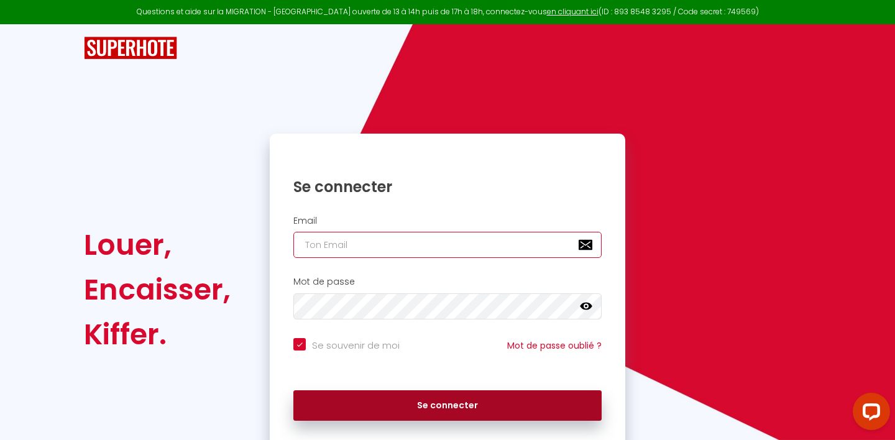
type input "[EMAIL_ADDRESS][DOMAIN_NAME]"
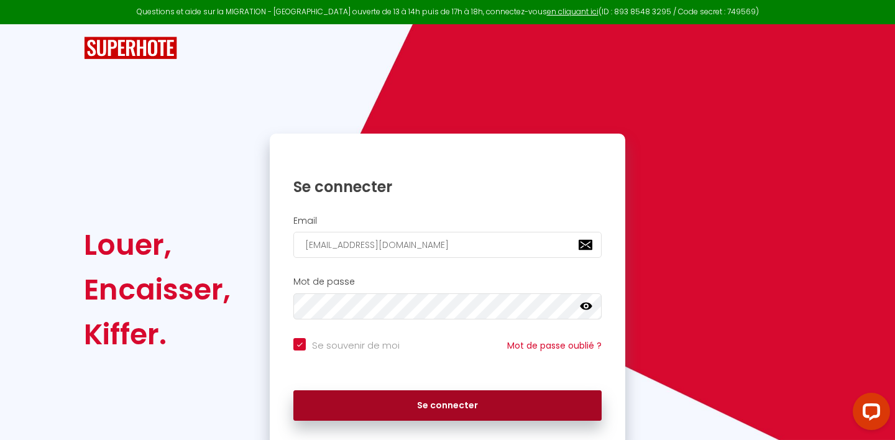
click at [391, 393] on button "Se connecter" at bounding box center [447, 405] width 308 height 31
checkbox input "true"
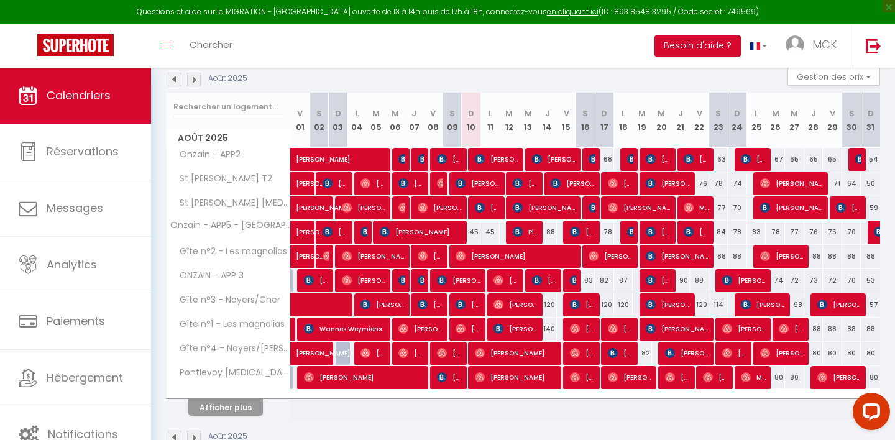
scroll to position [140, 0]
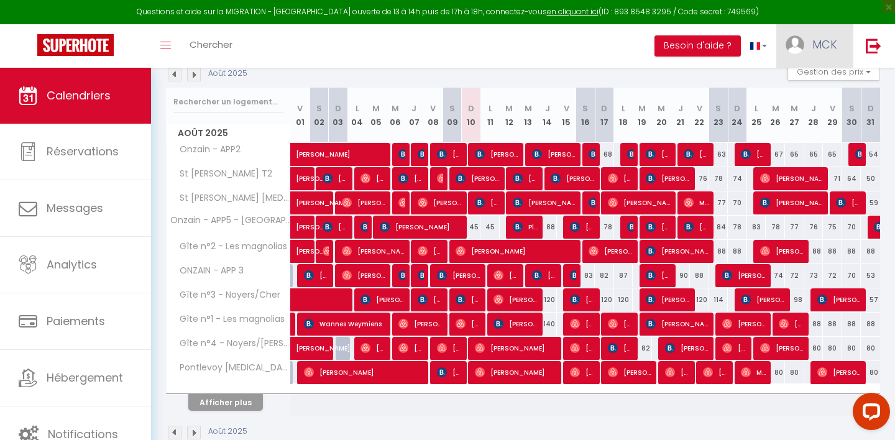
click at [783, 52] on link "MCK" at bounding box center [814, 45] width 76 height 43
click at [780, 79] on link "Paramètres" at bounding box center [803, 86] width 92 height 21
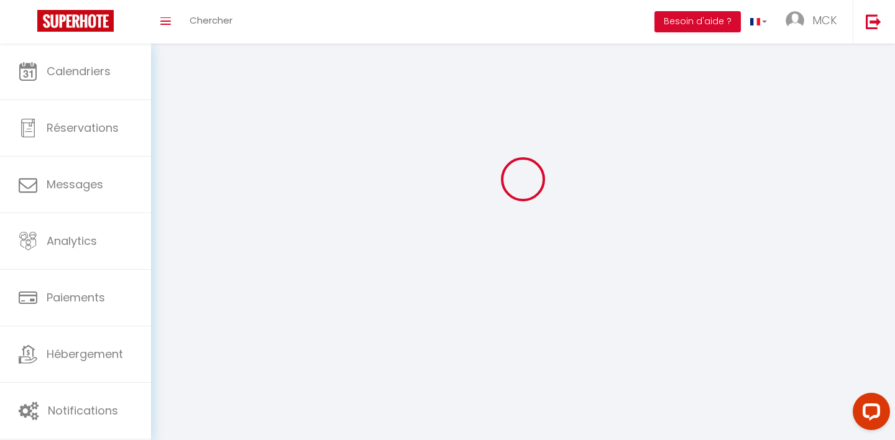
scroll to position [43, 0]
type input "MCK"
type input "Services"
type input "0602189455"
type input "[STREET_ADDRESS]"
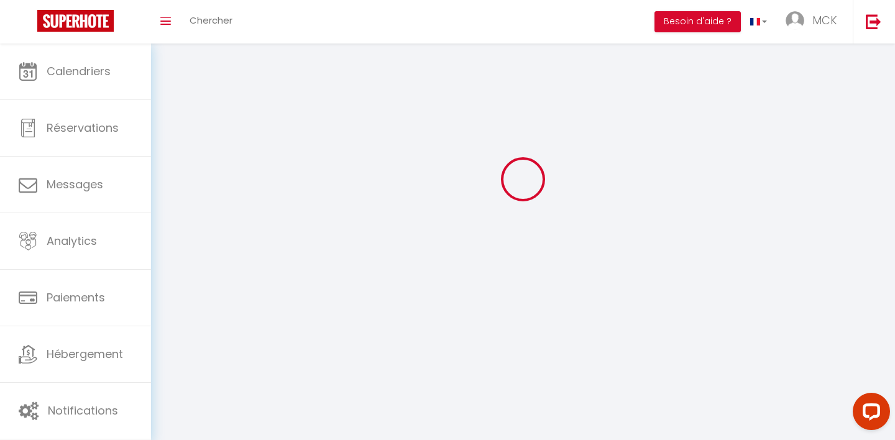
type input "41150"
type input "Onzain"
type input "GHpW3NQDn6RoQakhw07ZvC3f0"
type input "GPfi7UnmlJMhqHHy36xAgoLU8"
select select "28"
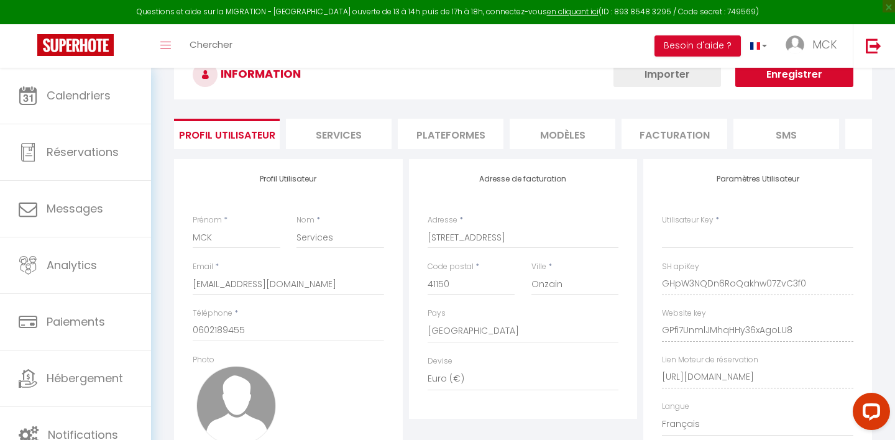
type input "GHpW3NQDn6RoQakhw07ZvC3f0"
type input "GPfi7UnmlJMhqHHy36xAgoLU8"
type input "[URL][DOMAIN_NAME]"
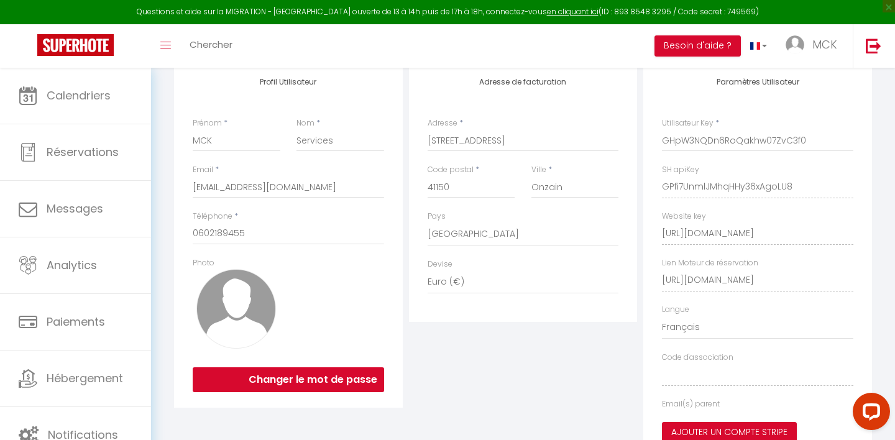
select select "fr"
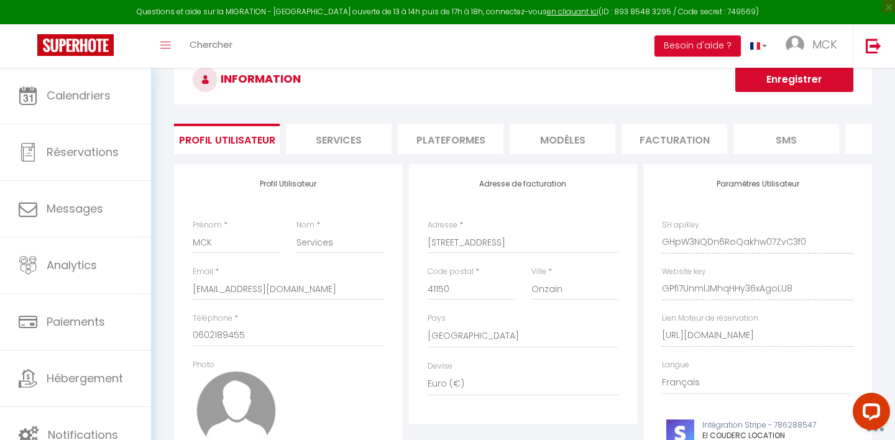
scroll to position [0, 0]
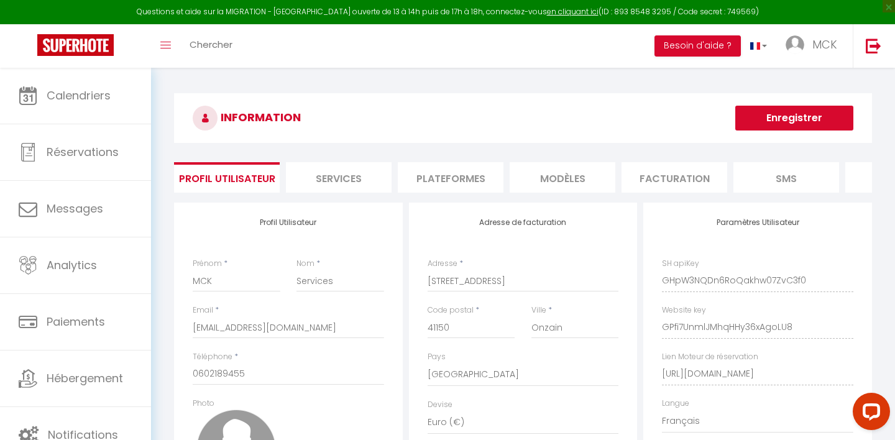
click at [439, 171] on li "Plateformes" at bounding box center [451, 177] width 106 height 30
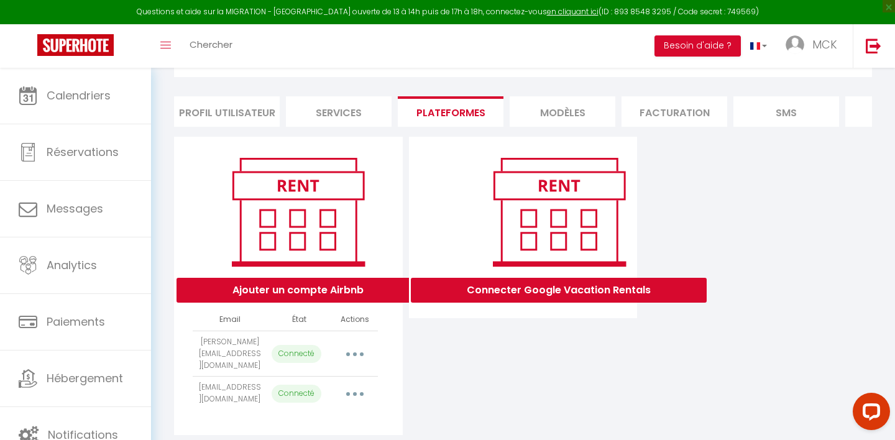
scroll to position [84, 0]
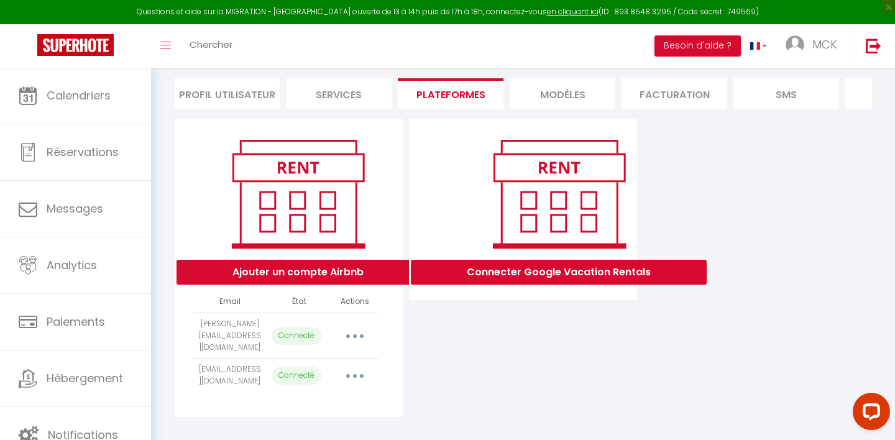
click at [358, 326] on button "button" at bounding box center [354, 336] width 35 height 20
click at [336, 349] on div "Importer les appartements Supprimer Reconnecter le compte" at bounding box center [299, 387] width 145 height 76
click at [364, 328] on button "button" at bounding box center [354, 336] width 35 height 20
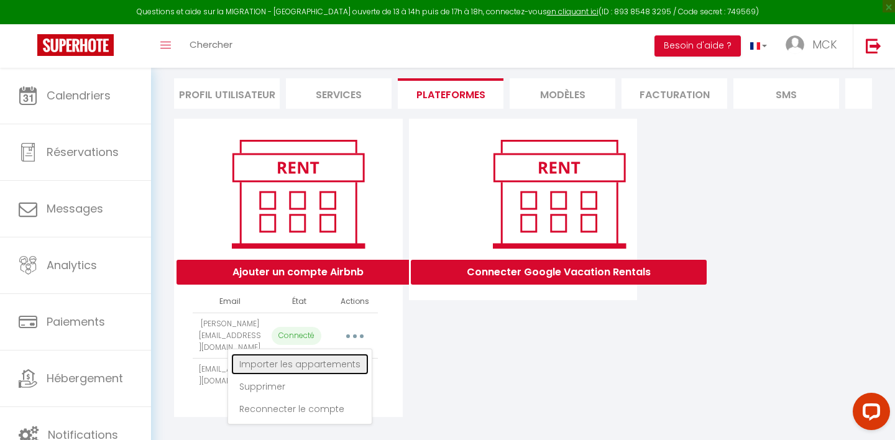
click at [339, 357] on link "Importer les appartements" at bounding box center [299, 364] width 137 height 21
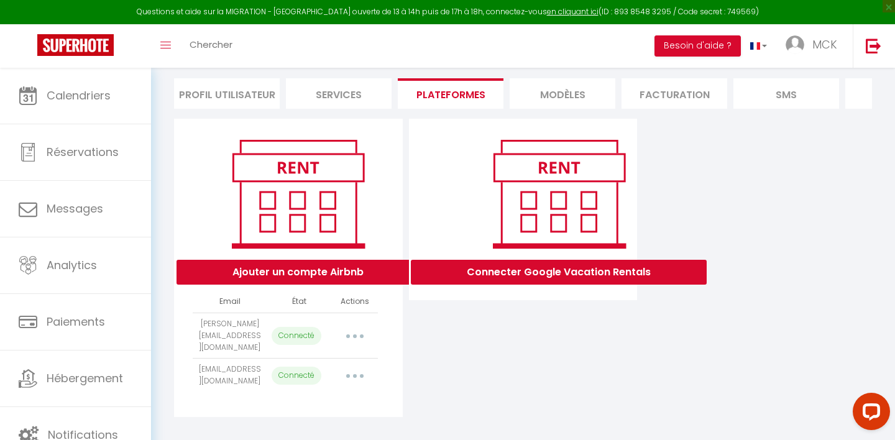
select select "20773"
select select
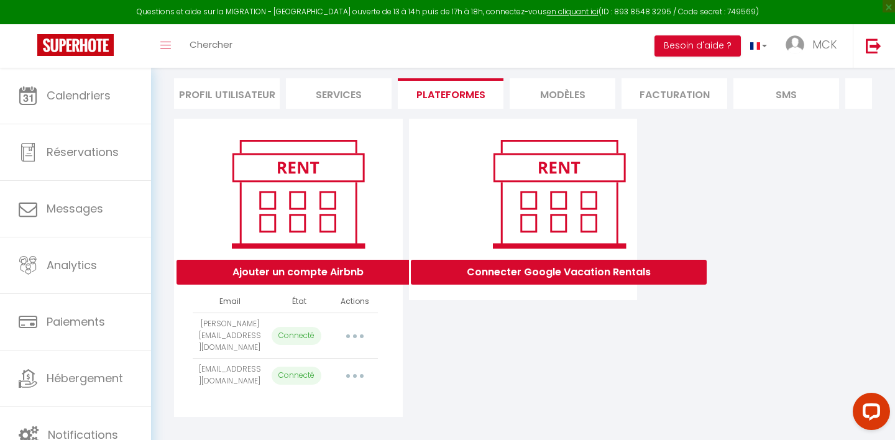
select select
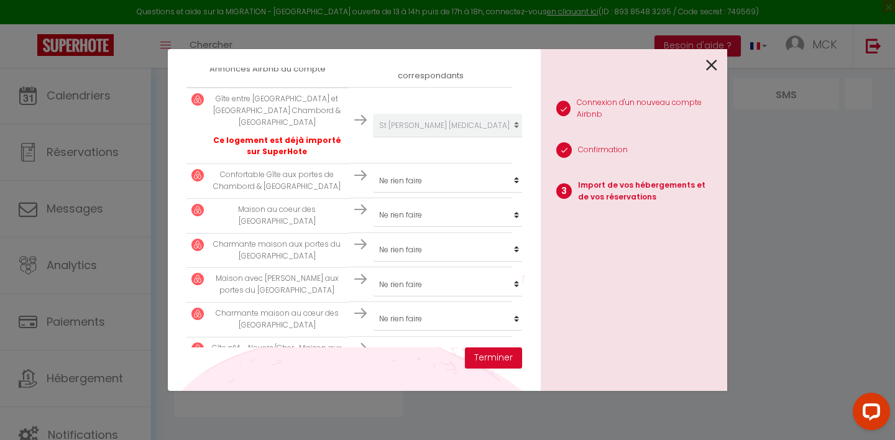
scroll to position [236, 0]
click at [413, 137] on select "Créer un nouveau hébergement Ne rien faire Onzain - APP2 Gîte n°2 - Les magnoli…" at bounding box center [449, 125] width 153 height 24
select select "20772"
click at [409, 137] on select "Créer un nouveau hébergement Ne rien faire Onzain - APP2 Gîte n°2 - Les magnoli…" at bounding box center [449, 125] width 153 height 24
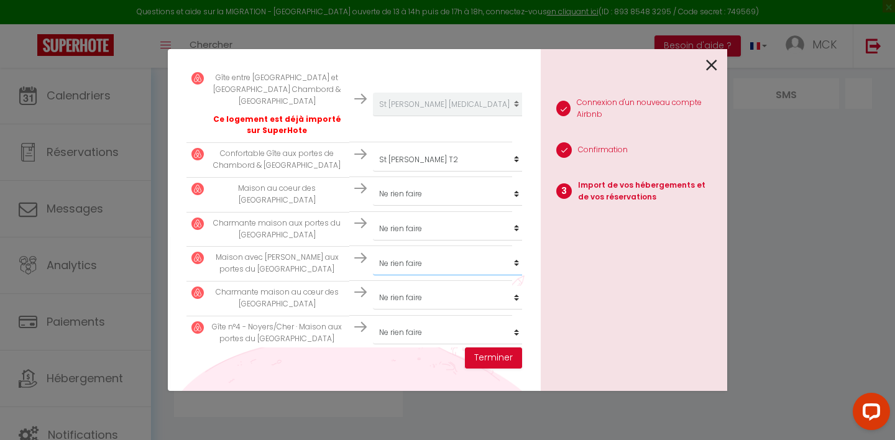
click at [405, 116] on select "Créer un nouveau hébergement Ne rien faire Onzain - APP2 Gîte n°2 - Les magnoli…" at bounding box center [449, 105] width 153 height 24
select select "10374"
click at [417, 116] on select "Créer un nouveau hébergement Ne rien faire Onzain - APP2 Gîte n°2 - Les magnoli…" at bounding box center [449, 105] width 153 height 24
select select "17140"
click at [404, 116] on select "Créer un nouveau hébergement Ne rien faire Onzain - APP2 Gîte n°2 - Les magnoli…" at bounding box center [449, 105] width 153 height 24
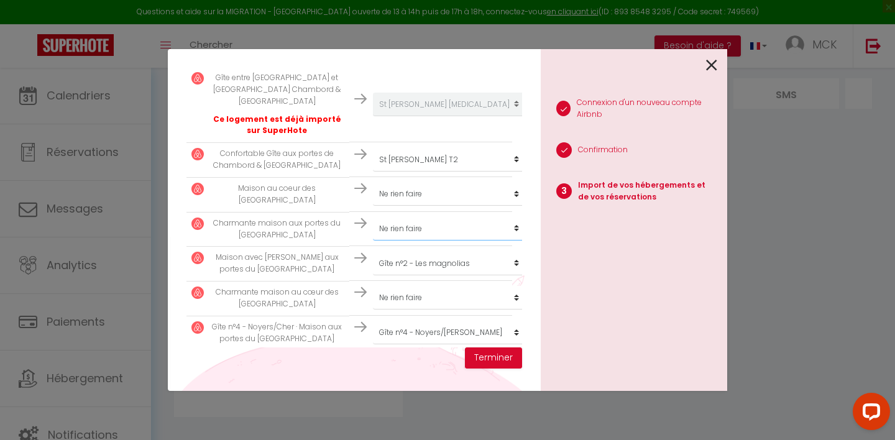
select select "10690"
click at [532, 244] on div "Importer de vos hébergements et de vos réservations [PERSON_NAME] sélectionner …" at bounding box center [354, 220] width 373 height 342
click at [413, 116] on select "Créer un nouveau hébergement Ne rien faire Onzain - APP2 Gîte n°2 - Les magnoli…" at bounding box center [449, 105] width 153 height 24
select select "20769"
click at [437, 116] on select "Créer un nouveau hébergement Ne rien faire Onzain - APP2 Gîte n°2 - Les magnoli…" at bounding box center [449, 105] width 153 height 24
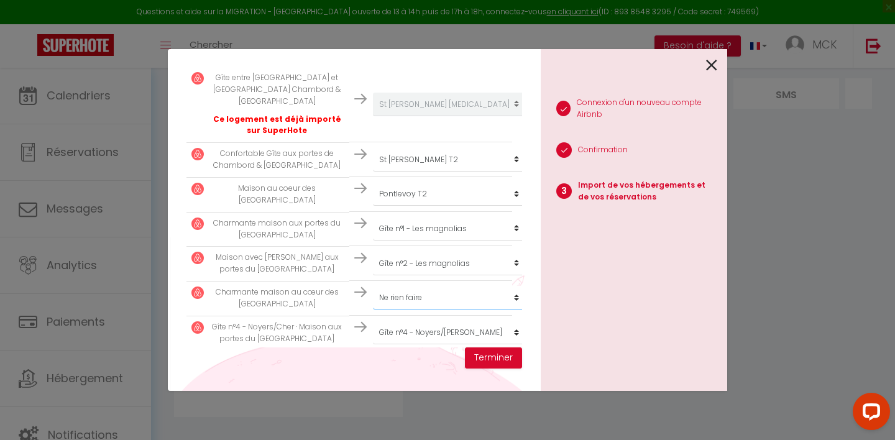
select select "20767"
drag, startPoint x: 215, startPoint y: 247, endPoint x: 319, endPoint y: 263, distance: 105.7
click at [319, 263] on td "Maison avec [PERSON_NAME] aux portes du [GEOGRAPHIC_DATA]" at bounding box center [267, 263] width 163 height 34
drag, startPoint x: 226, startPoint y: 208, endPoint x: 306, endPoint y: 214, distance: 81.0
click at [306, 217] on p "Charmante maison aux portes du [GEOGRAPHIC_DATA]" at bounding box center [277, 229] width 134 height 24
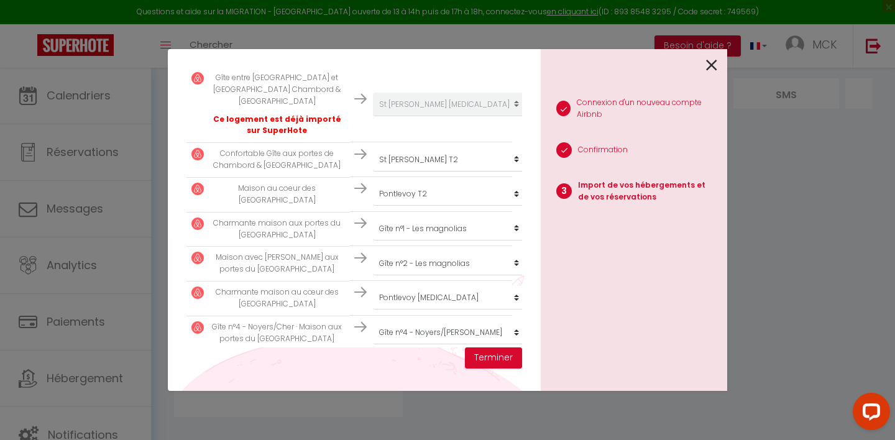
click at [314, 224] on p "Charmante maison aux portes du [GEOGRAPHIC_DATA]" at bounding box center [277, 229] width 134 height 24
drag, startPoint x: 314, startPoint y: 221, endPoint x: 213, endPoint y: 213, distance: 102.2
click at [213, 217] on p "Charmante maison aux portes du [GEOGRAPHIC_DATA]" at bounding box center [277, 229] width 134 height 24
click at [231, 217] on p "Charmante maison aux portes du [GEOGRAPHIC_DATA]" at bounding box center [277, 229] width 134 height 24
drag, startPoint x: 487, startPoint y: 357, endPoint x: 656, endPoint y: 347, distance: 169.3
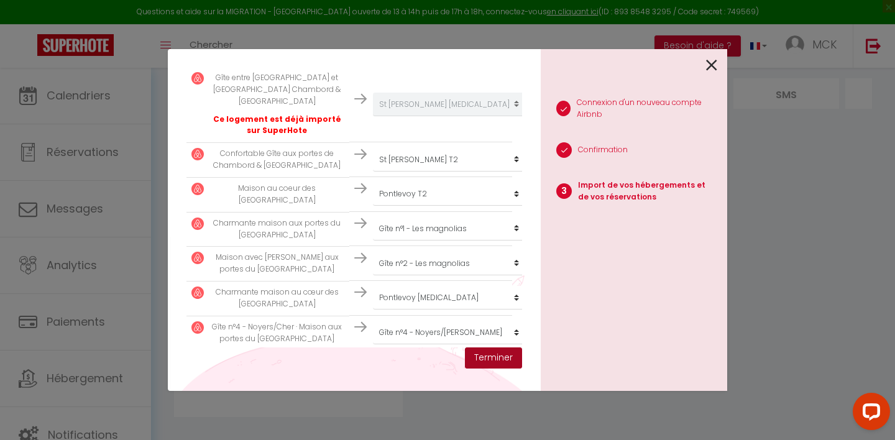
click at [656, 347] on div "Importer de vos hébergements et de vos réservations [PERSON_NAME] sélectionner …" at bounding box center [447, 220] width 559 height 342
click at [512, 359] on button "Terminer" at bounding box center [493, 357] width 57 height 21
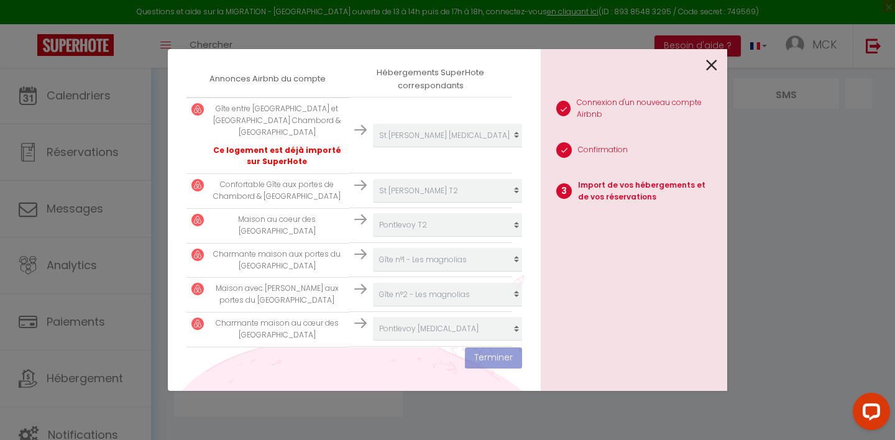
scroll to position [288, 0]
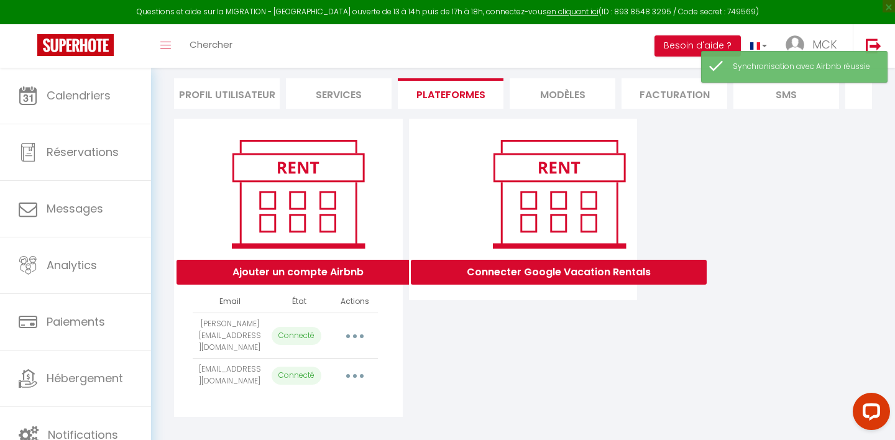
click at [355, 336] on button "button" at bounding box center [354, 336] width 35 height 20
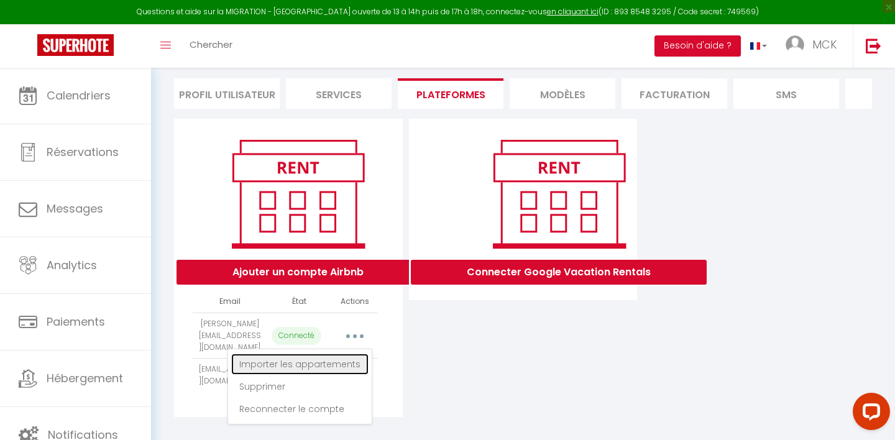
click at [314, 354] on link "Importer les appartements" at bounding box center [299, 364] width 137 height 21
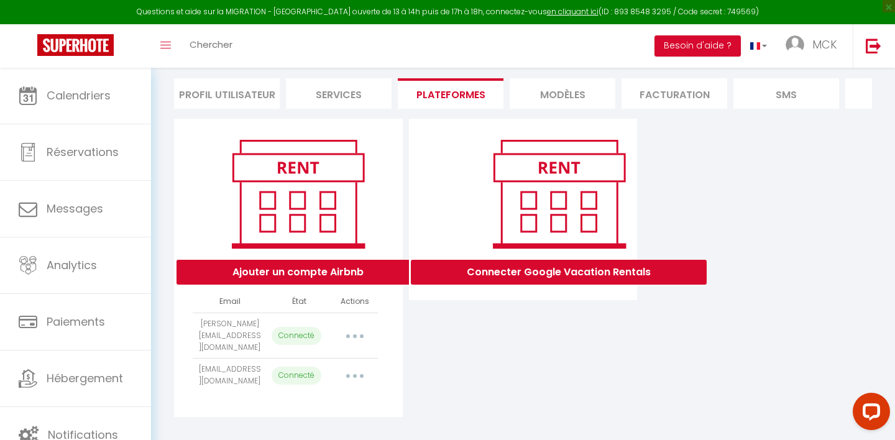
select select "20773"
select select "20772"
select select "20769"
select select "10690"
select select "10374"
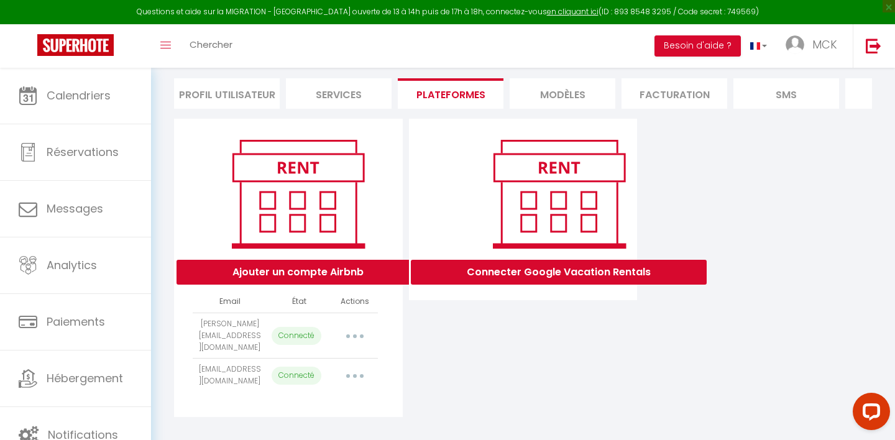
select select "20767"
select select "17140"
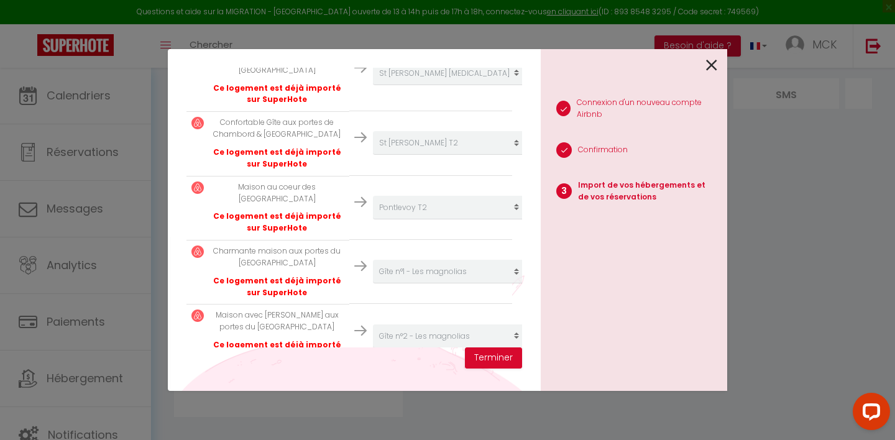
scroll to position [434, 0]
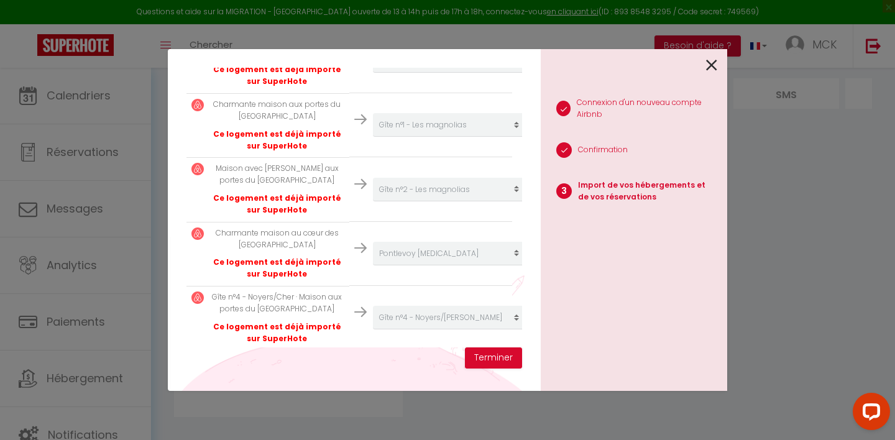
click at [709, 69] on icon at bounding box center [711, 65] width 11 height 19
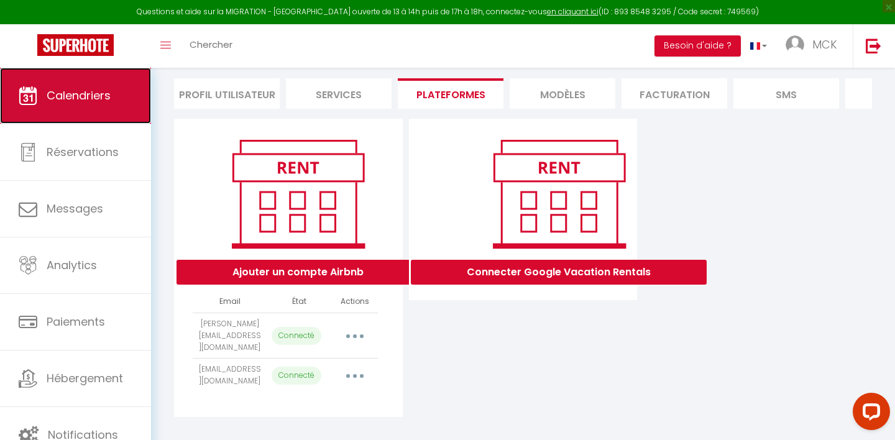
click at [114, 112] on link "Calendriers" at bounding box center [75, 96] width 151 height 56
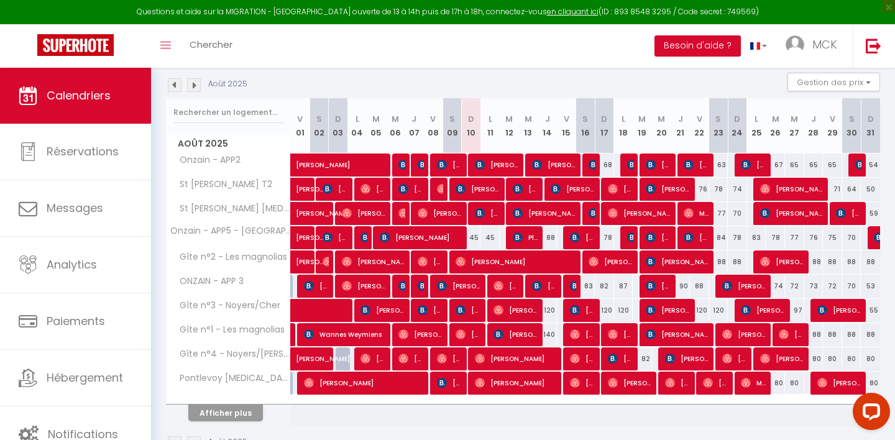
scroll to position [132, 0]
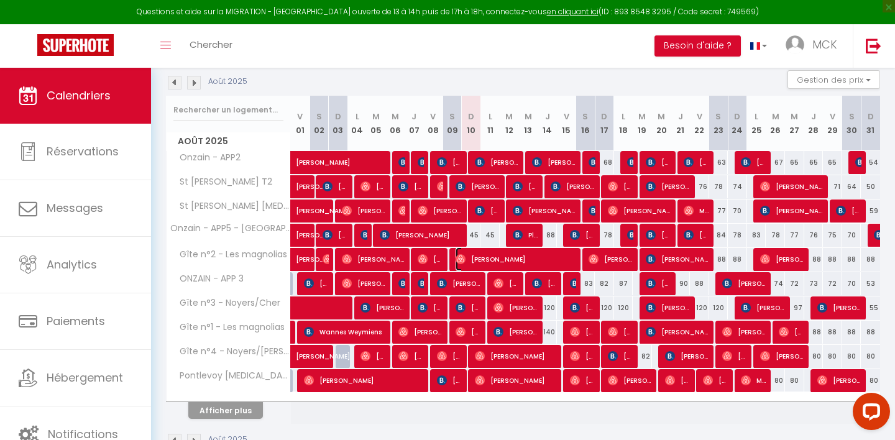
click at [506, 260] on span "[PERSON_NAME]" at bounding box center [516, 259] width 122 height 24
select select "OK"
select select "1"
select select "0"
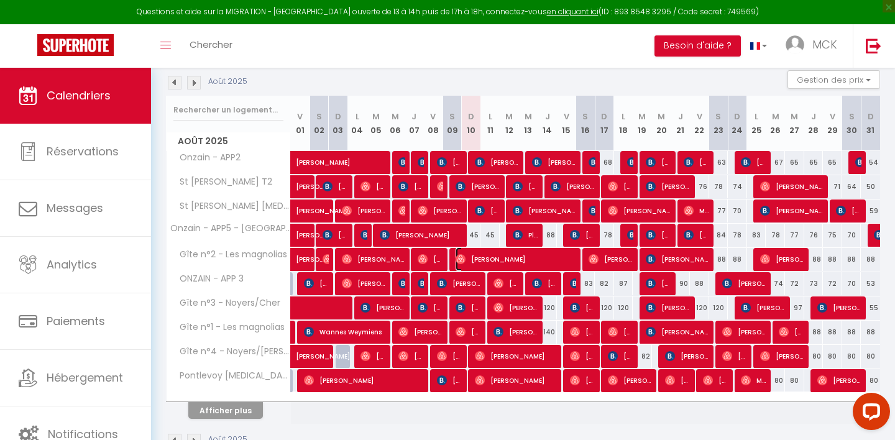
select select "1"
select select
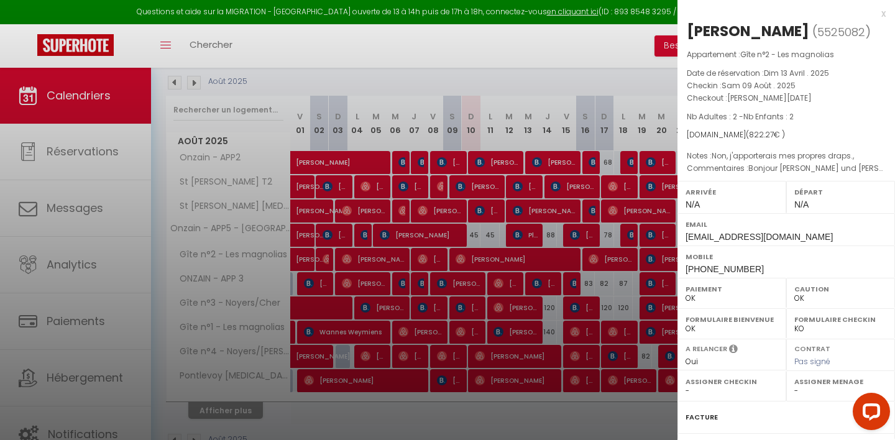
click at [506, 260] on div at bounding box center [447, 220] width 895 height 440
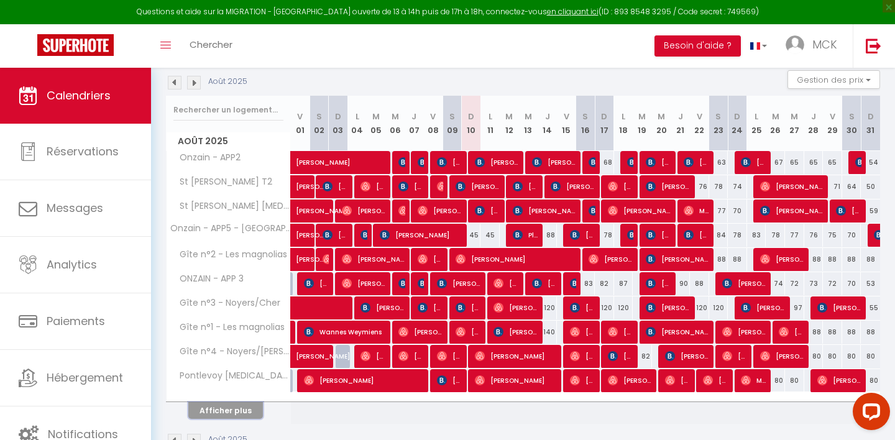
click at [235, 408] on button "Afficher plus" at bounding box center [225, 410] width 75 height 17
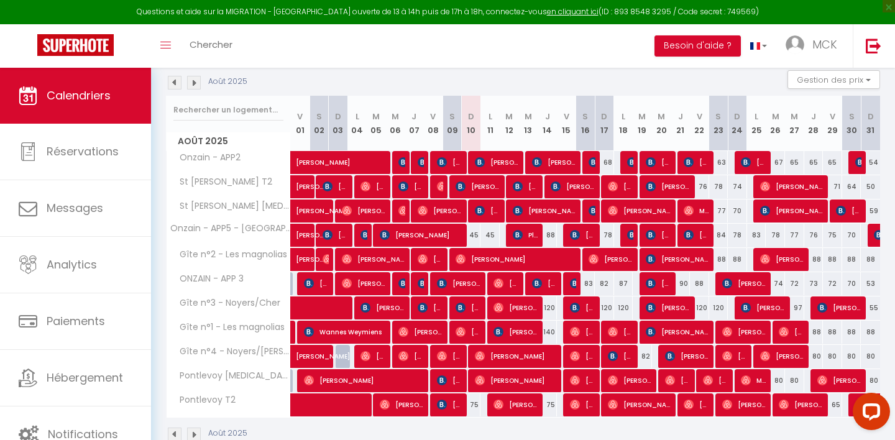
scroll to position [161, 0]
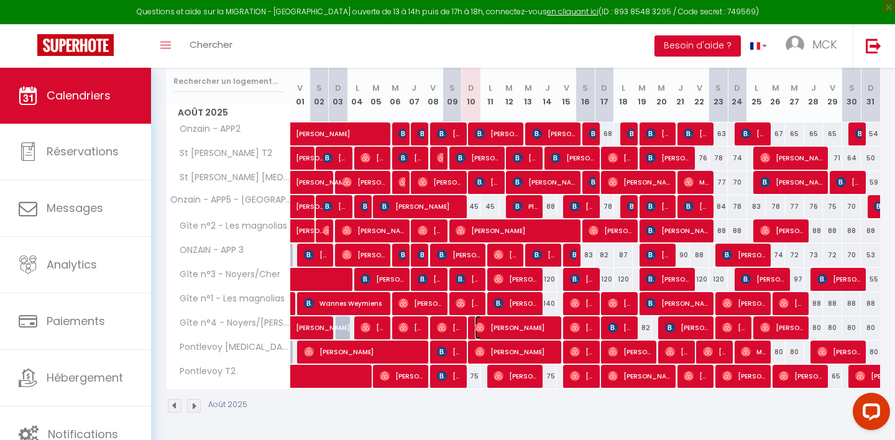
click at [492, 325] on span "[PERSON_NAME]" at bounding box center [516, 328] width 83 height 24
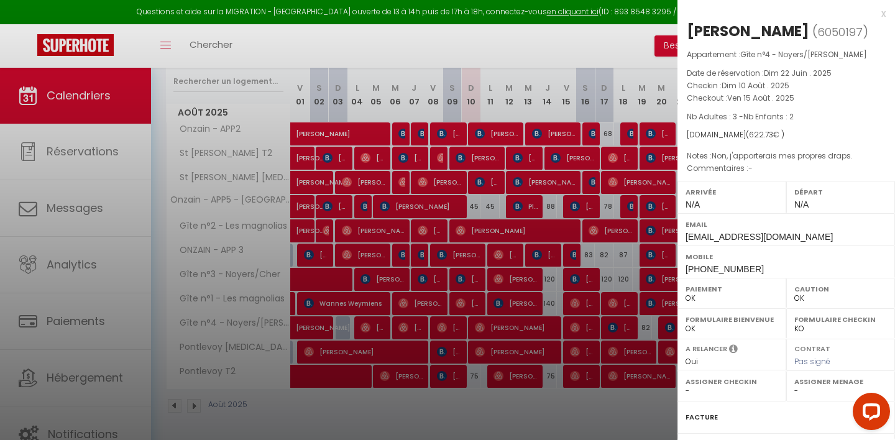
click at [492, 325] on div at bounding box center [447, 220] width 895 height 440
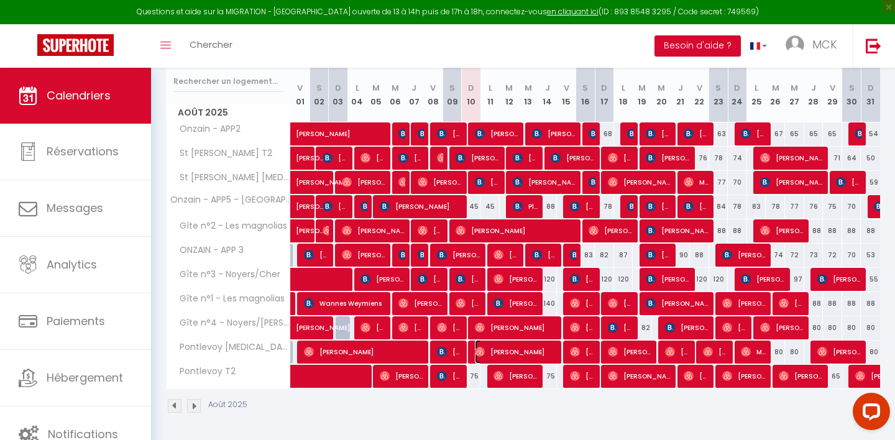
click at [489, 351] on span "[PERSON_NAME]" at bounding box center [516, 352] width 83 height 24
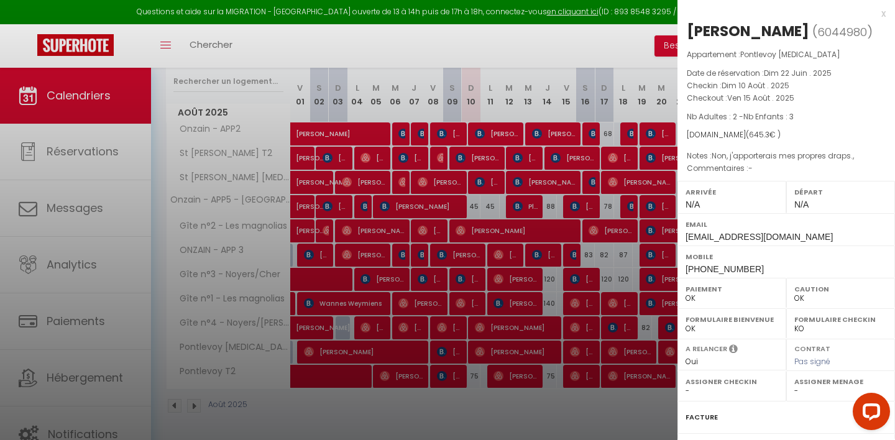
click at [489, 351] on div at bounding box center [447, 220] width 895 height 440
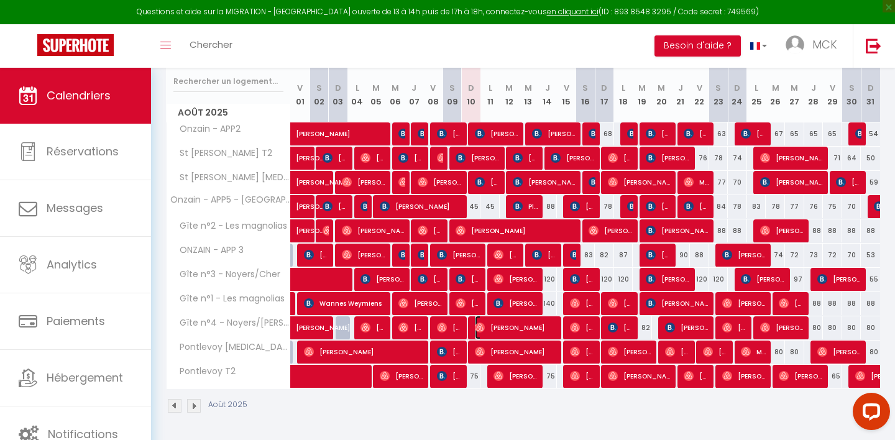
click at [498, 327] on span "[PERSON_NAME]" at bounding box center [516, 328] width 83 height 24
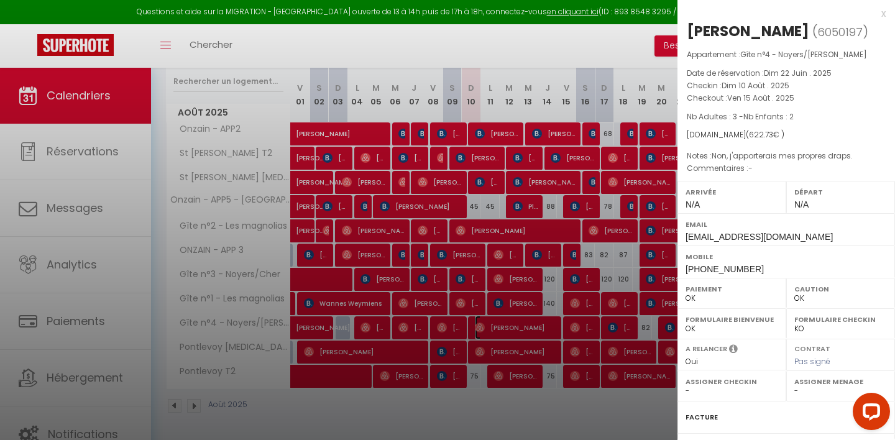
scroll to position [159, 0]
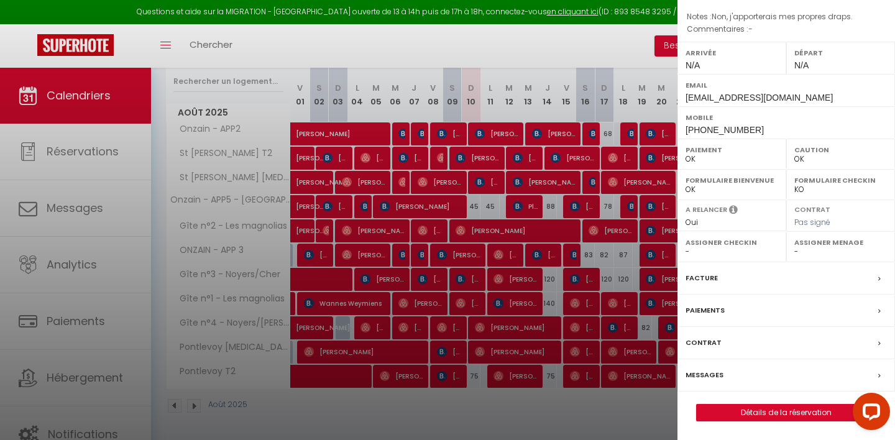
click at [709, 374] on label "Messages" at bounding box center [704, 374] width 38 height 13
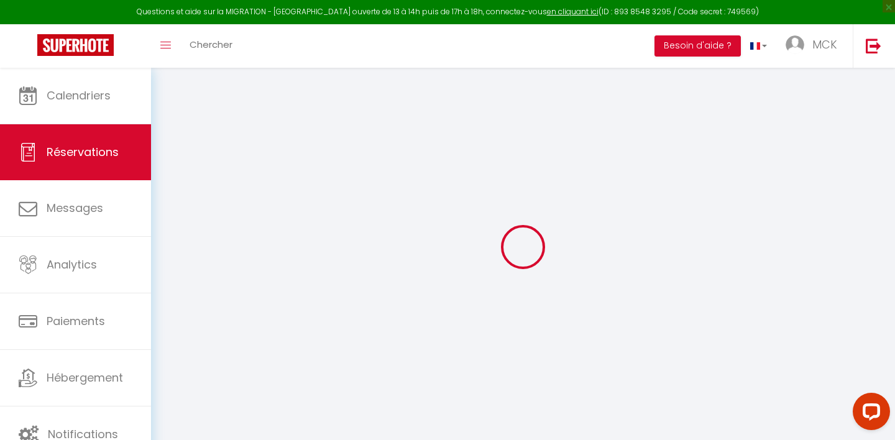
scroll to position [68, 0]
select select
checkbox input "false"
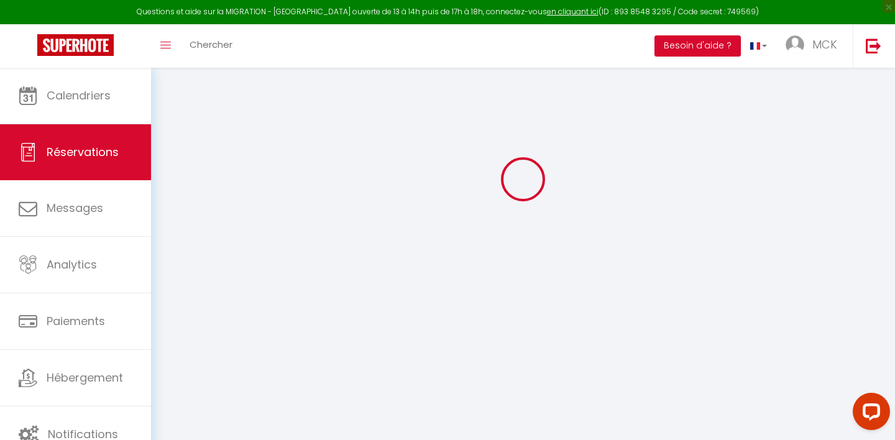
select index
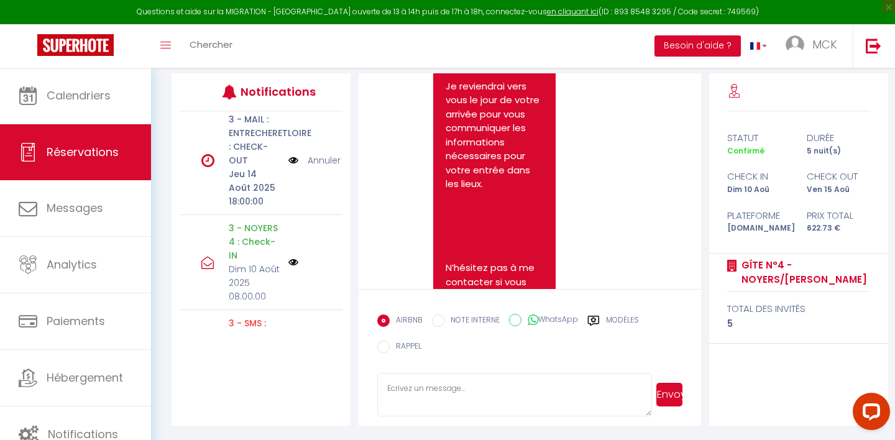
scroll to position [0, 0]
click at [296, 267] on img at bounding box center [293, 268] width 10 height 10
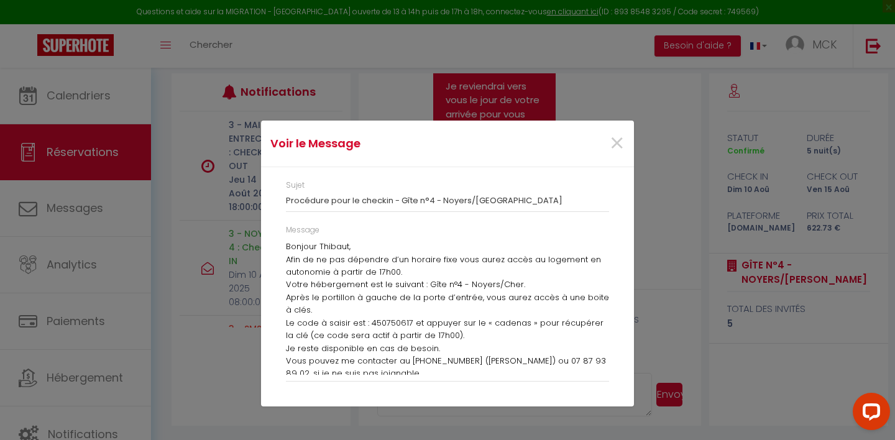
scroll to position [94, 0]
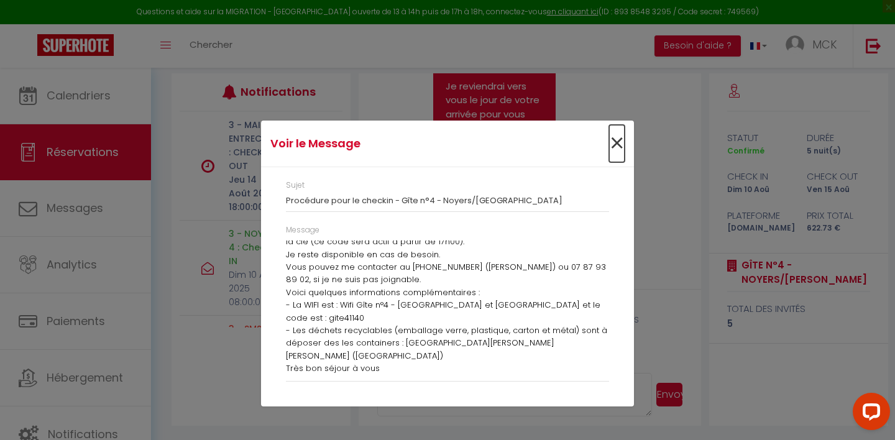
click at [618, 146] on span "×" at bounding box center [617, 143] width 16 height 37
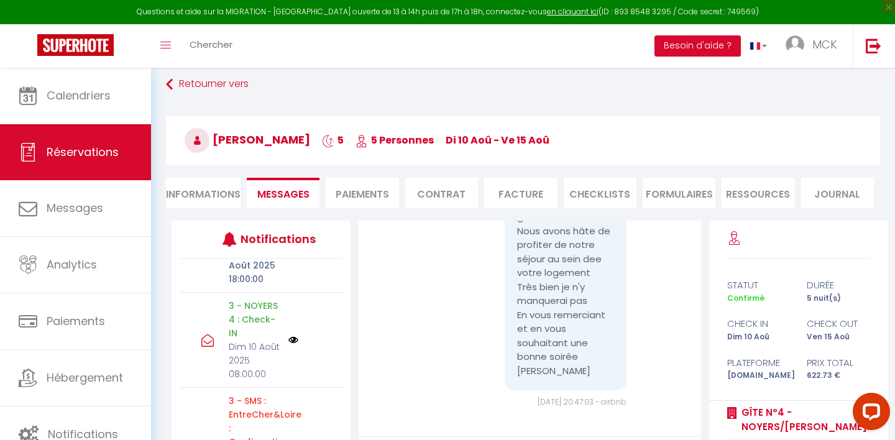
scroll to position [77, 0]
click at [294, 336] on img at bounding box center [293, 338] width 10 height 10
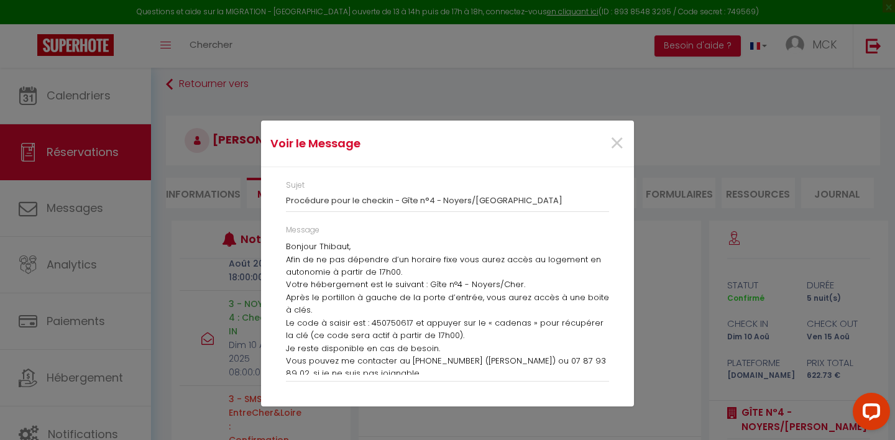
drag, startPoint x: 288, startPoint y: 245, endPoint x: 359, endPoint y: 363, distance: 137.5
click at [361, 364] on div "Bonjour Thibaut, Afin de ne pas dépendre d’un horaire fixe vous aurez accès au …" at bounding box center [447, 307] width 323 height 134
click at [296, 260] on p "Afin de ne pas dépendre d’un horaire fixe vous aurez accès au logement en auton…" at bounding box center [447, 266] width 323 height 25
click at [296, 262] on p "Afin de ne pas dépendre d’un horaire fixe vous aurez accès au logement en auton…" at bounding box center [447, 266] width 323 height 25
click at [286, 244] on p "Bonjour Thibaut," at bounding box center [447, 246] width 323 height 12
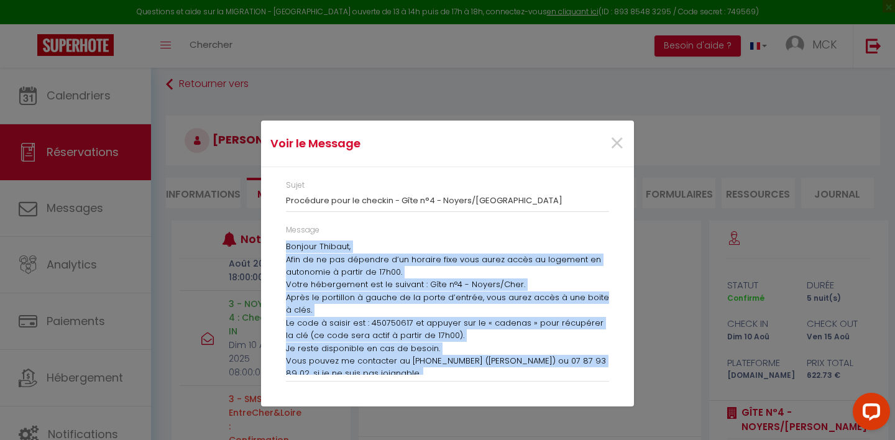
scroll to position [94, 0]
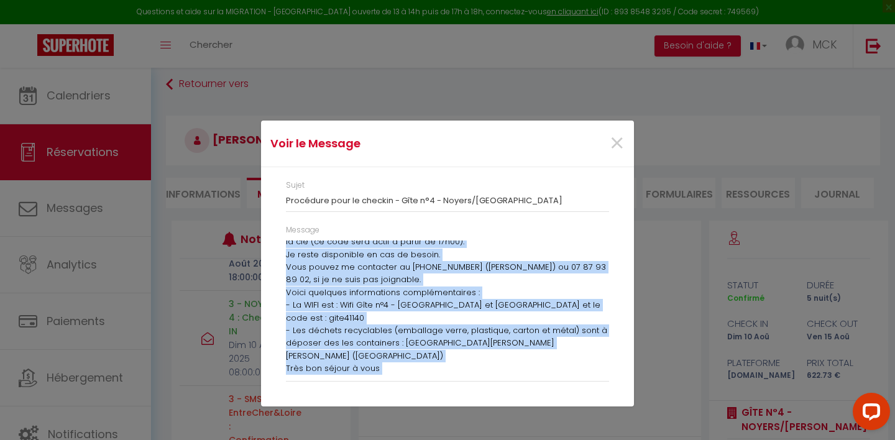
drag, startPoint x: 285, startPoint y: 247, endPoint x: 378, endPoint y: 422, distance: 198.2
click at [378, 422] on div "Voir le Message × Sujet Procédure pour le checkin - Gîte n°4 - Noyers/Cher Mess…" at bounding box center [447, 220] width 373 height 440
copy div "Bonjour Thibaut, Afin de ne pas dépendre d’un horaire fixe vous aurez accès au …"
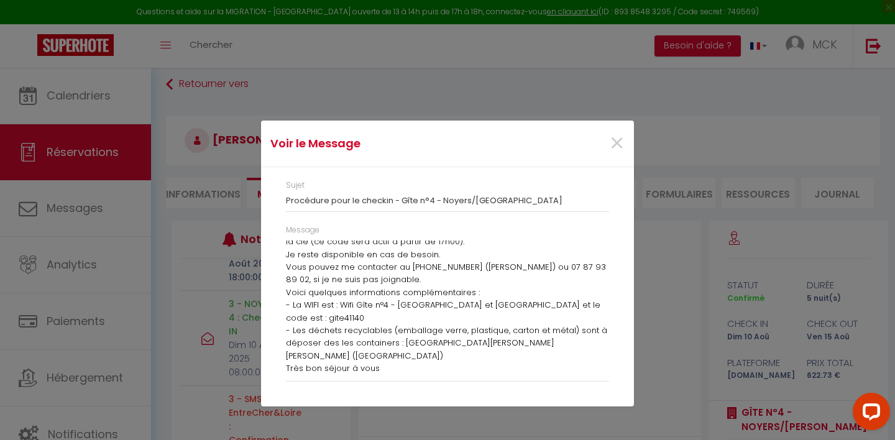
click at [638, 298] on div "Voir le Message × Sujet Procédure pour le checkin - Gîte n°4 - Noyers/Cher Mess…" at bounding box center [447, 220] width 895 height 440
click at [620, 155] on span "×" at bounding box center [617, 143] width 16 height 37
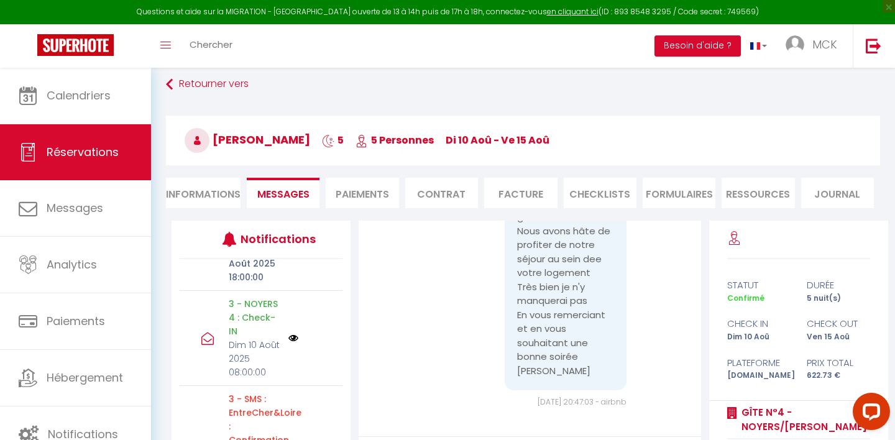
scroll to position [157, 0]
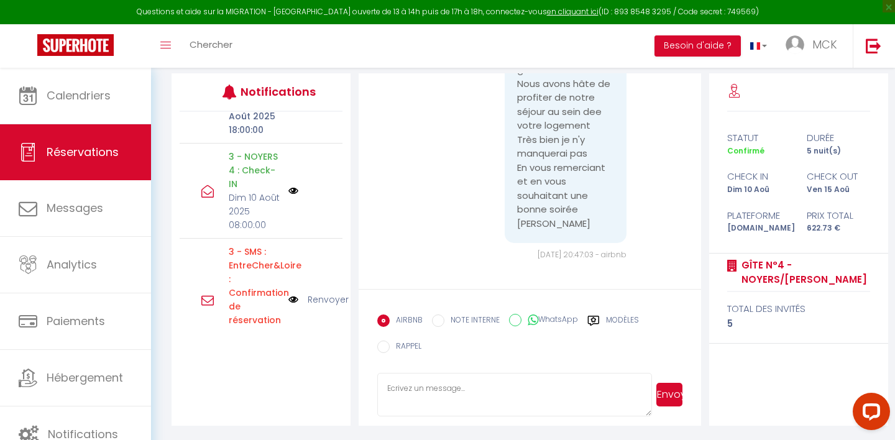
click at [497, 381] on textarea at bounding box center [514, 394] width 274 height 43
paste textarea "Bonjour Thibaut, Afin de ne pas dépendre d’un horaire fixe vous aurez accès au …"
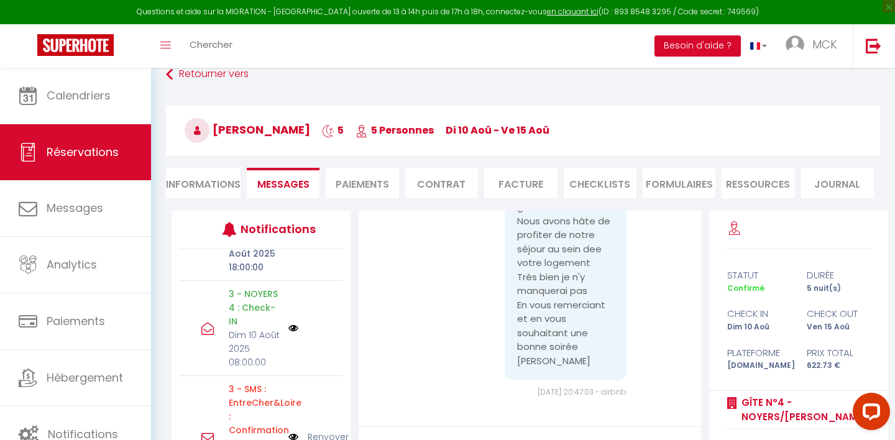
scroll to position [0, 0]
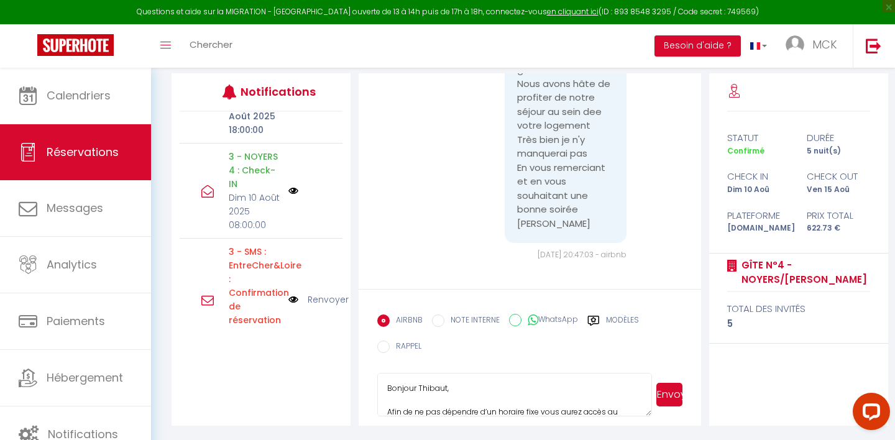
type textarea "Bonjour Thibaut, Afin de ne pas dépendre d’un horaire fixe vous aurez accès au …"
click at [668, 392] on button "Envoyer" at bounding box center [669, 395] width 26 height 24
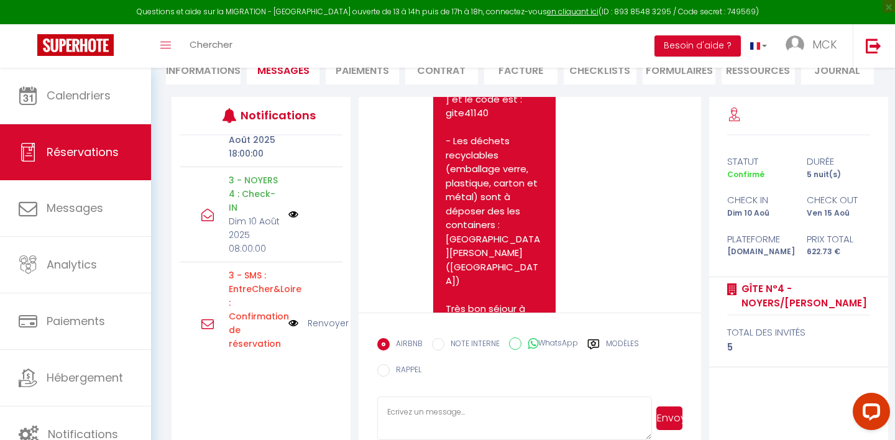
scroll to position [2261, 0]
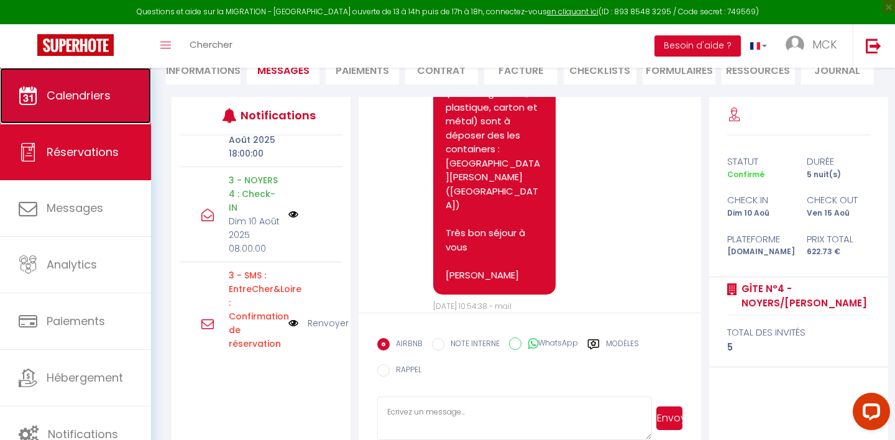
click at [55, 104] on link "Calendriers" at bounding box center [75, 96] width 151 height 56
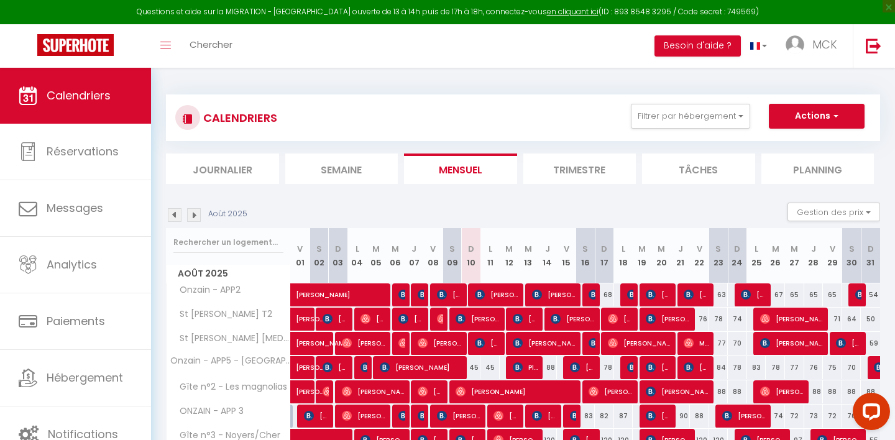
scroll to position [167, 0]
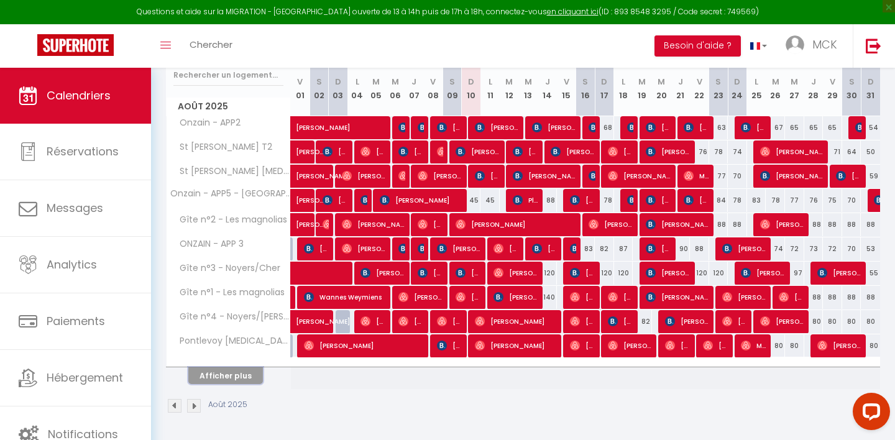
click at [250, 377] on button "Afficher plus" at bounding box center [225, 375] width 75 height 17
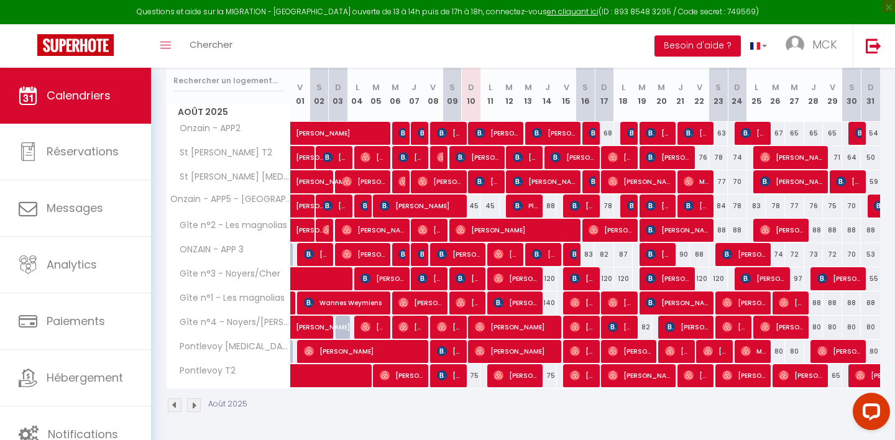
scroll to position [161, 0]
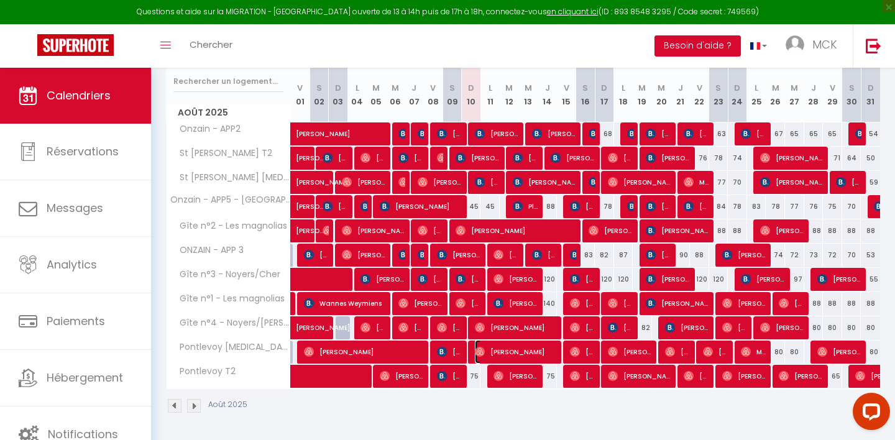
click at [486, 354] on span "[PERSON_NAME]" at bounding box center [516, 352] width 83 height 24
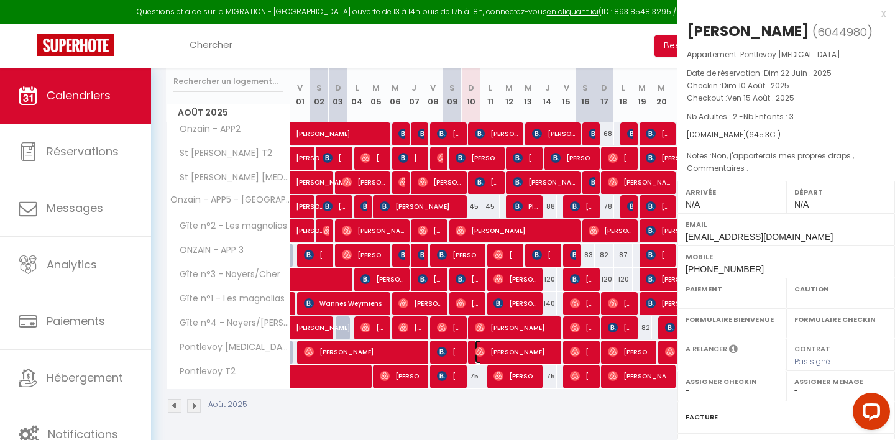
select select "OK"
select select "1"
select select "0"
select select "1"
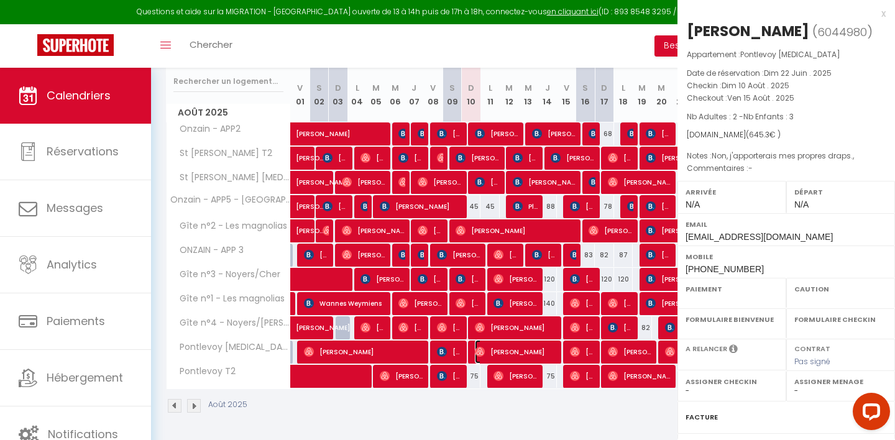
select select
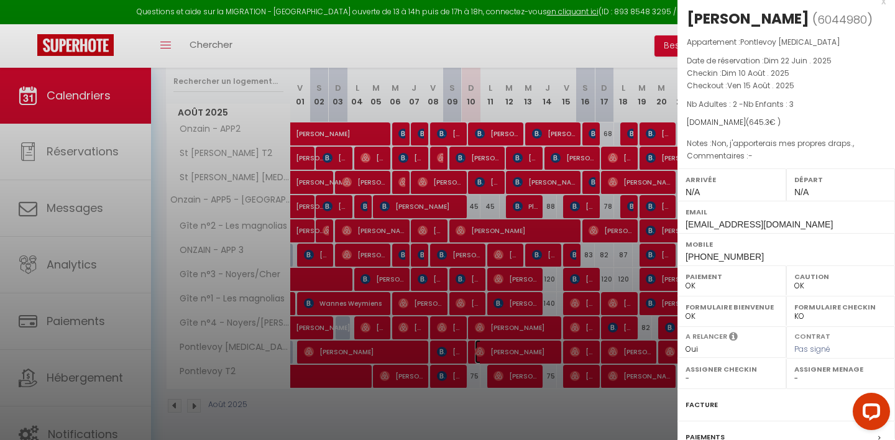
scroll to position [122, 0]
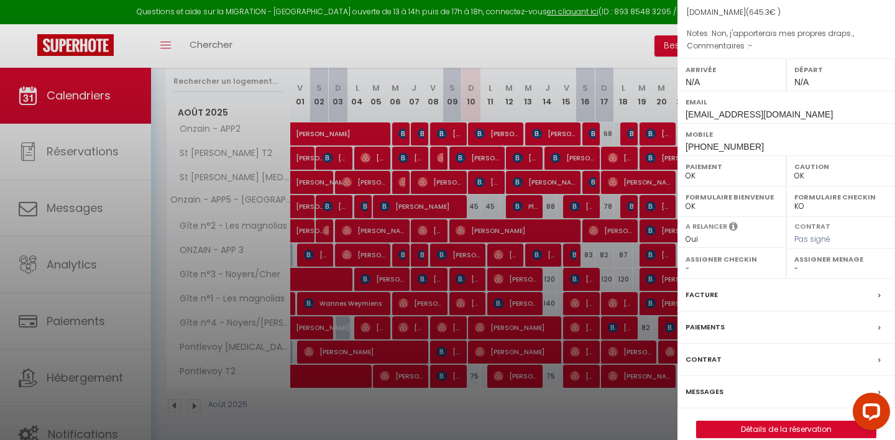
click at [721, 386] on label "Messages" at bounding box center [704, 391] width 38 height 13
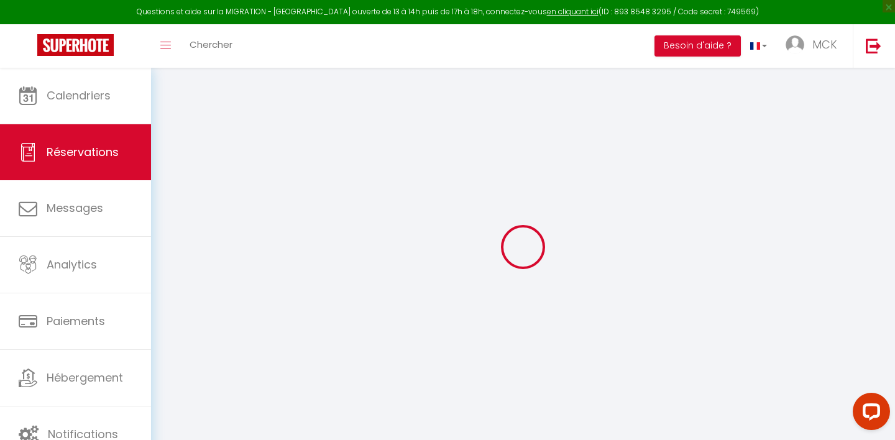
select select
checkbox input "false"
select index
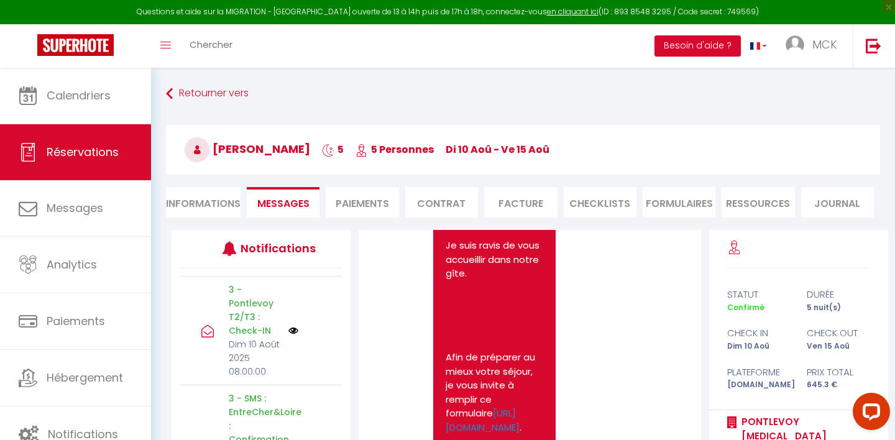
scroll to position [97, 0]
click at [296, 332] on img at bounding box center [293, 334] width 10 height 10
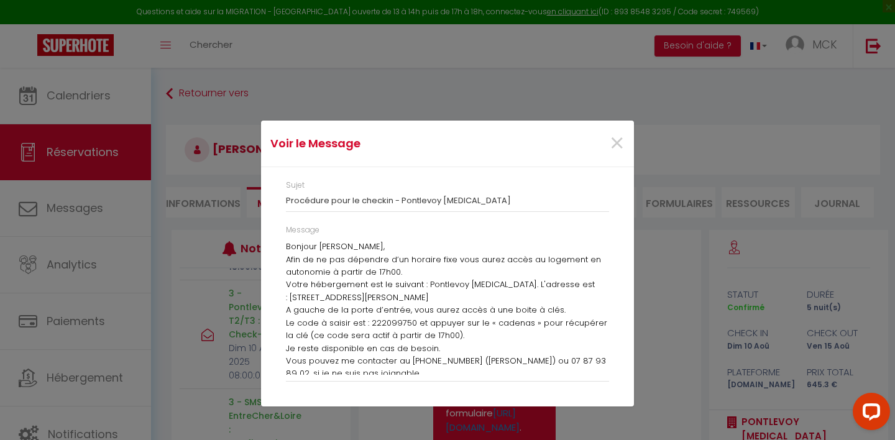
click at [291, 247] on p "Bonjour [PERSON_NAME]," at bounding box center [447, 246] width 323 height 12
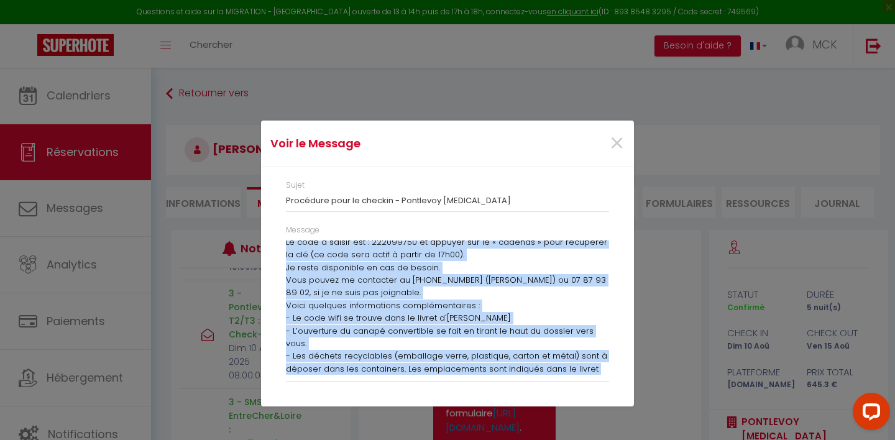
scroll to position [119, 0]
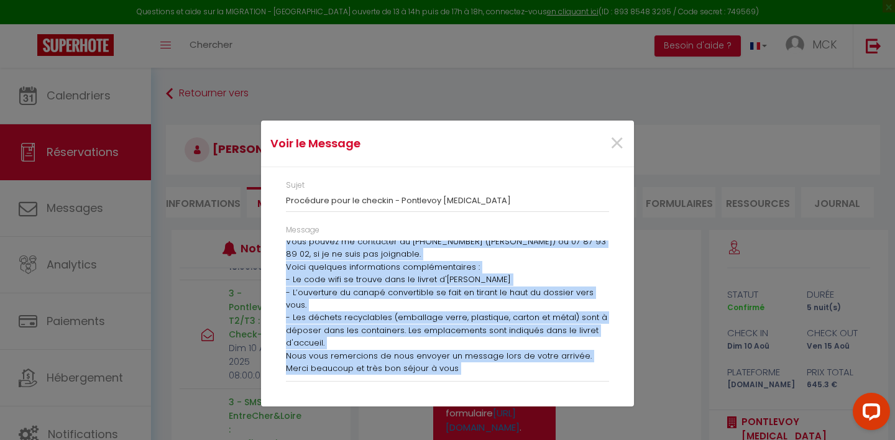
drag, startPoint x: 286, startPoint y: 247, endPoint x: 334, endPoint y: 380, distance: 141.3
click at [335, 382] on div "Message Bonjour [PERSON_NAME], Afin de ne pas dépendre d’un horaire fixe vous a…" at bounding box center [447, 309] width 339 height 170
copy div "Loremip Dolor, Sita co ad eli seddoeiu t’in utlabor etdo magn aliqu enima mi ve…"
click at [618, 144] on span "×" at bounding box center [617, 143] width 16 height 37
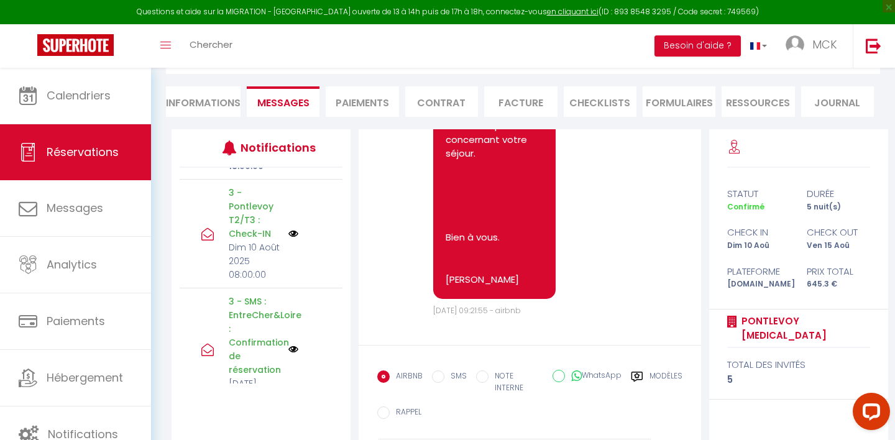
scroll to position [157, 0]
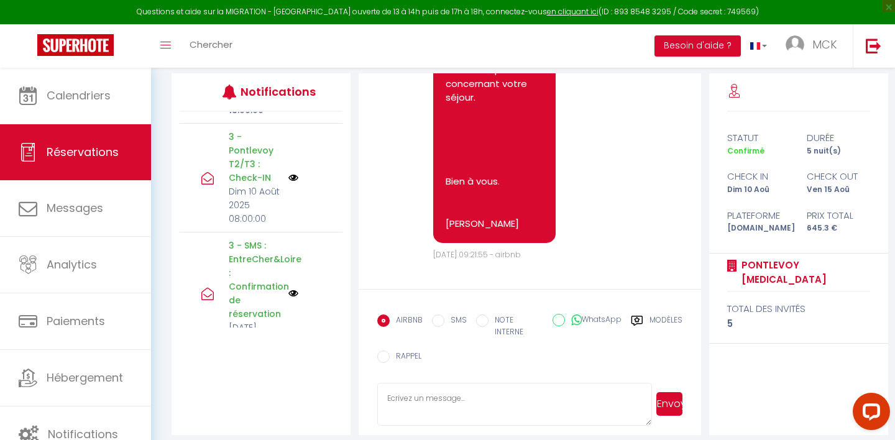
click at [565, 402] on textarea at bounding box center [514, 404] width 274 height 43
paste textarea "Loremip Dolor, Sita co ad eli seddoeiu t’in utlabor etdo magn aliqu enima mi ve…"
type textarea "Loremip Dolor, Sita co ad eli seddoeiu t’in utlabor etdo magn aliqu enima mi ve…"
click at [665, 396] on button "Envoyer" at bounding box center [669, 404] width 26 height 24
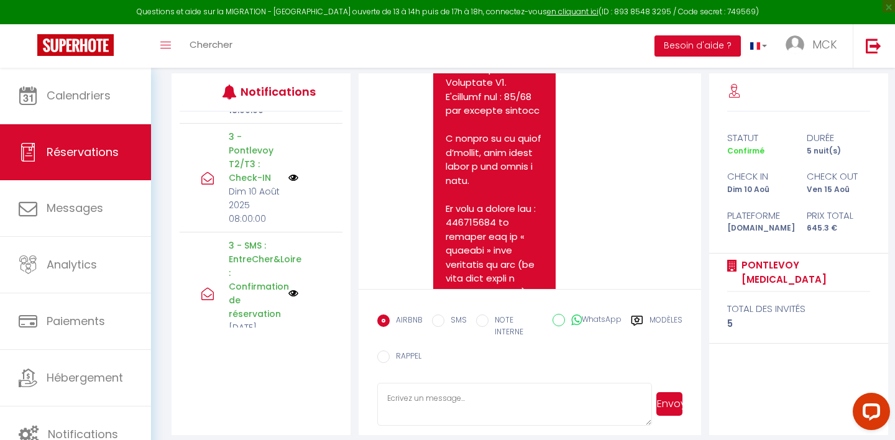
scroll to position [2883, 0]
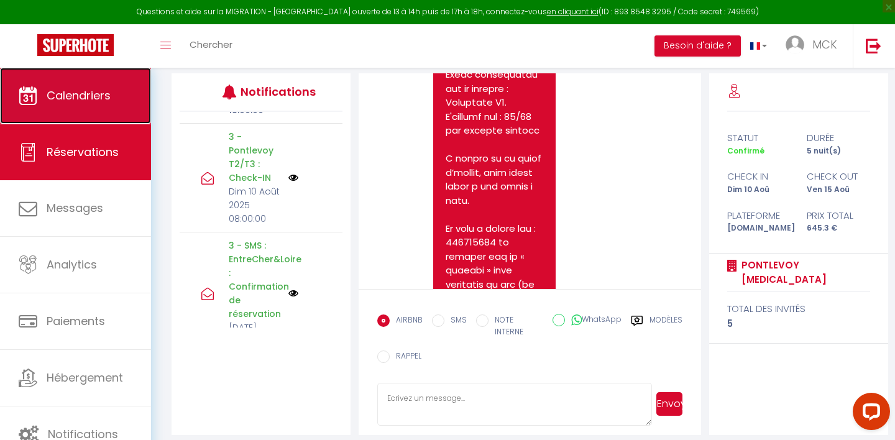
click at [108, 112] on link "Calendriers" at bounding box center [75, 96] width 151 height 56
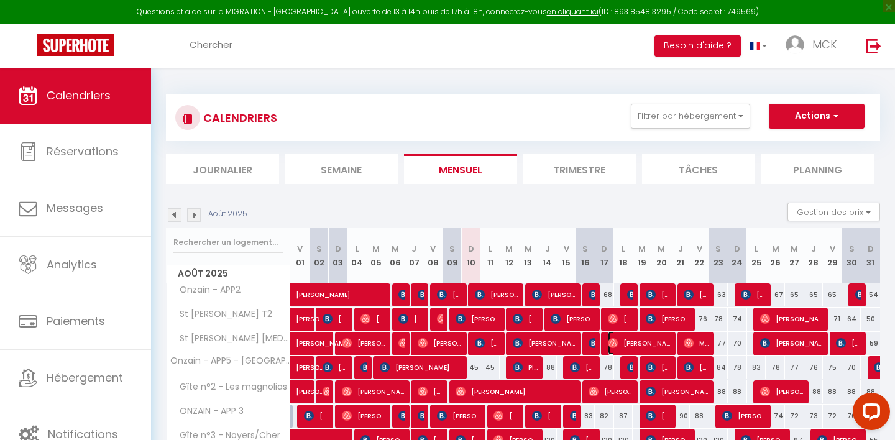
click at [612, 345] on img at bounding box center [613, 343] width 10 height 10
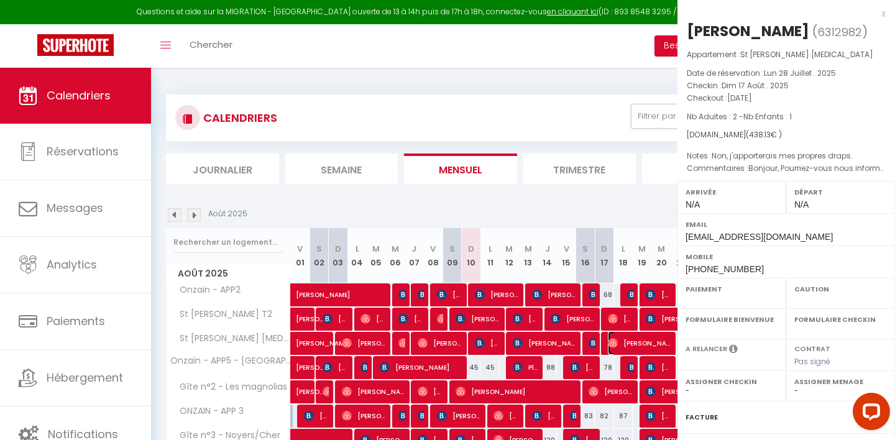
select select "OK"
select select "1"
select select "0"
select select "1"
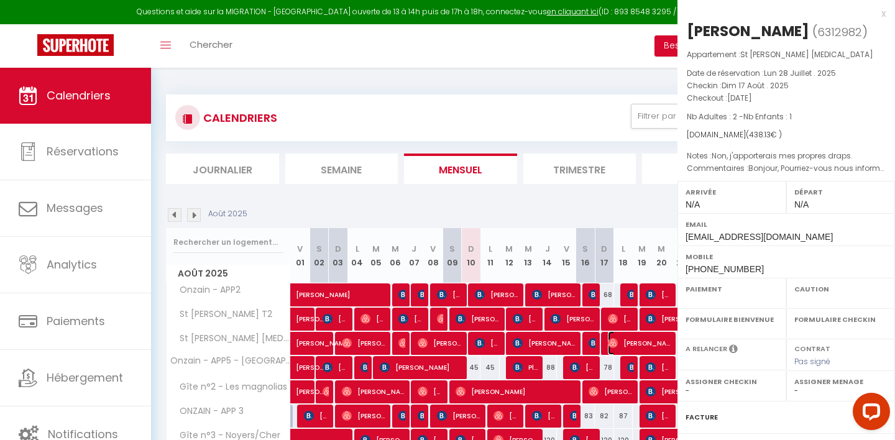
select select
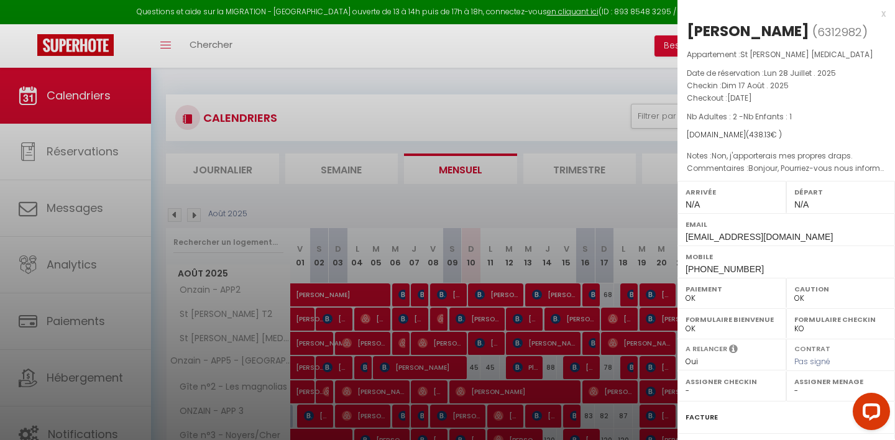
click at [621, 329] on div at bounding box center [447, 220] width 895 height 440
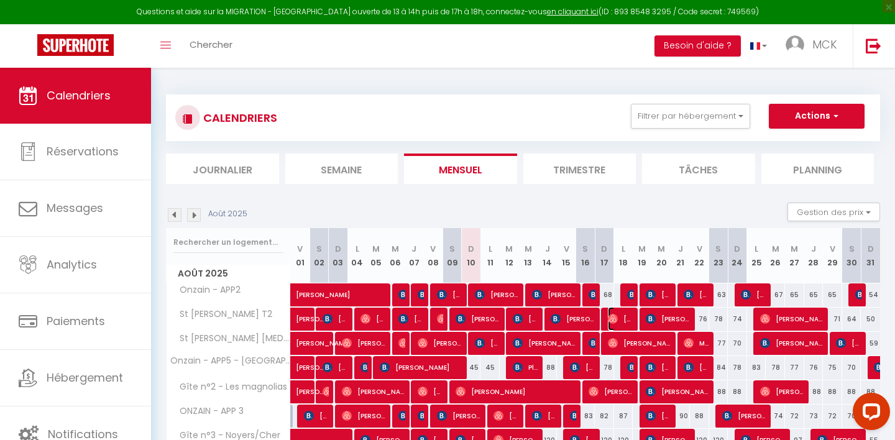
click at [623, 327] on span "[PERSON_NAME]" at bounding box center [620, 319] width 25 height 24
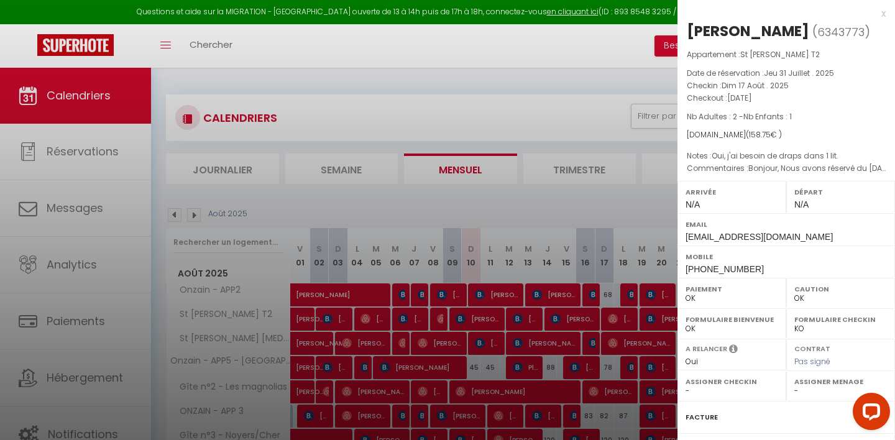
click at [506, 175] on div at bounding box center [447, 220] width 895 height 440
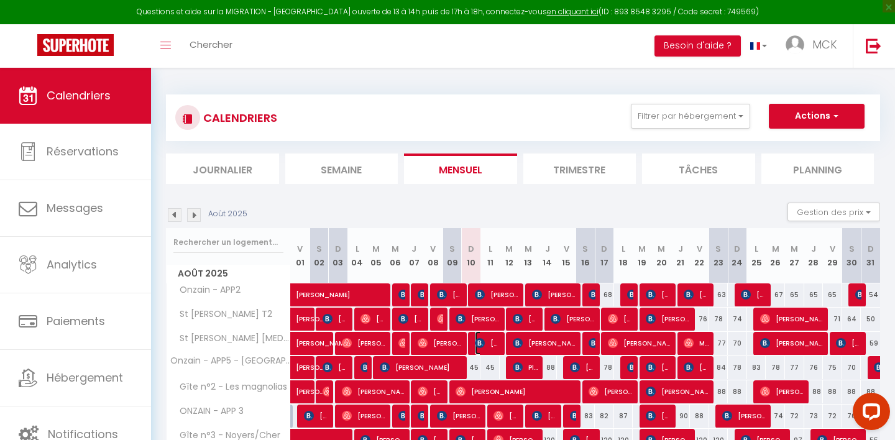
click at [485, 346] on span "[PERSON_NAME]" at bounding box center [487, 343] width 25 height 24
select select "KO"
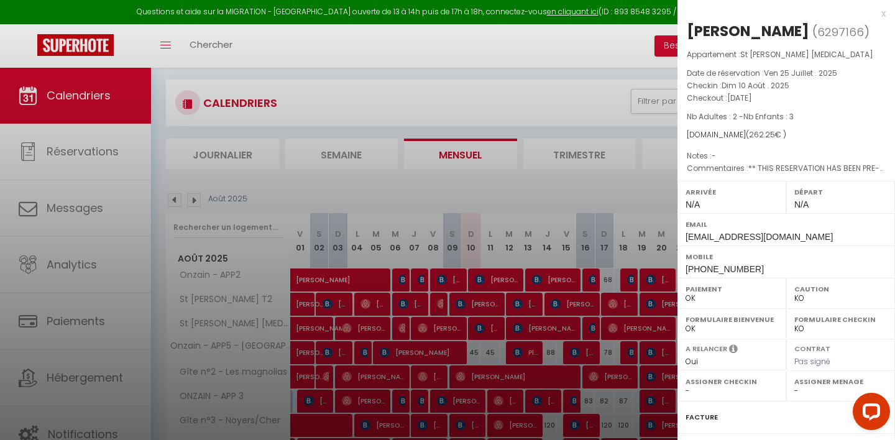
click at [612, 172] on div at bounding box center [447, 220] width 895 height 440
